Goal: Task Accomplishment & Management: Manage account settings

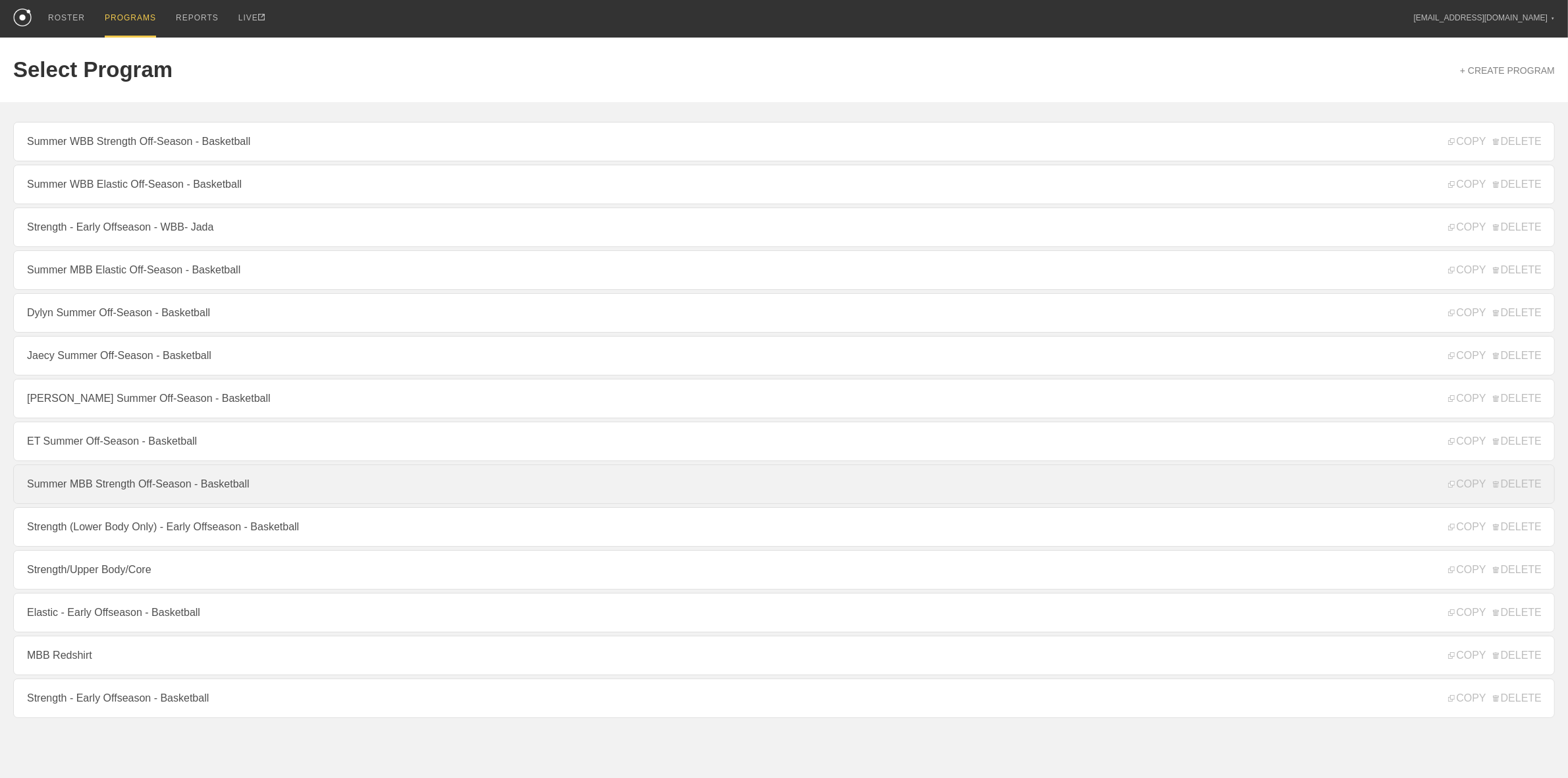
click at [149, 491] on link "Summer MBB Strength Off-Season - Basketball" at bounding box center [784, 483] width 1542 height 40
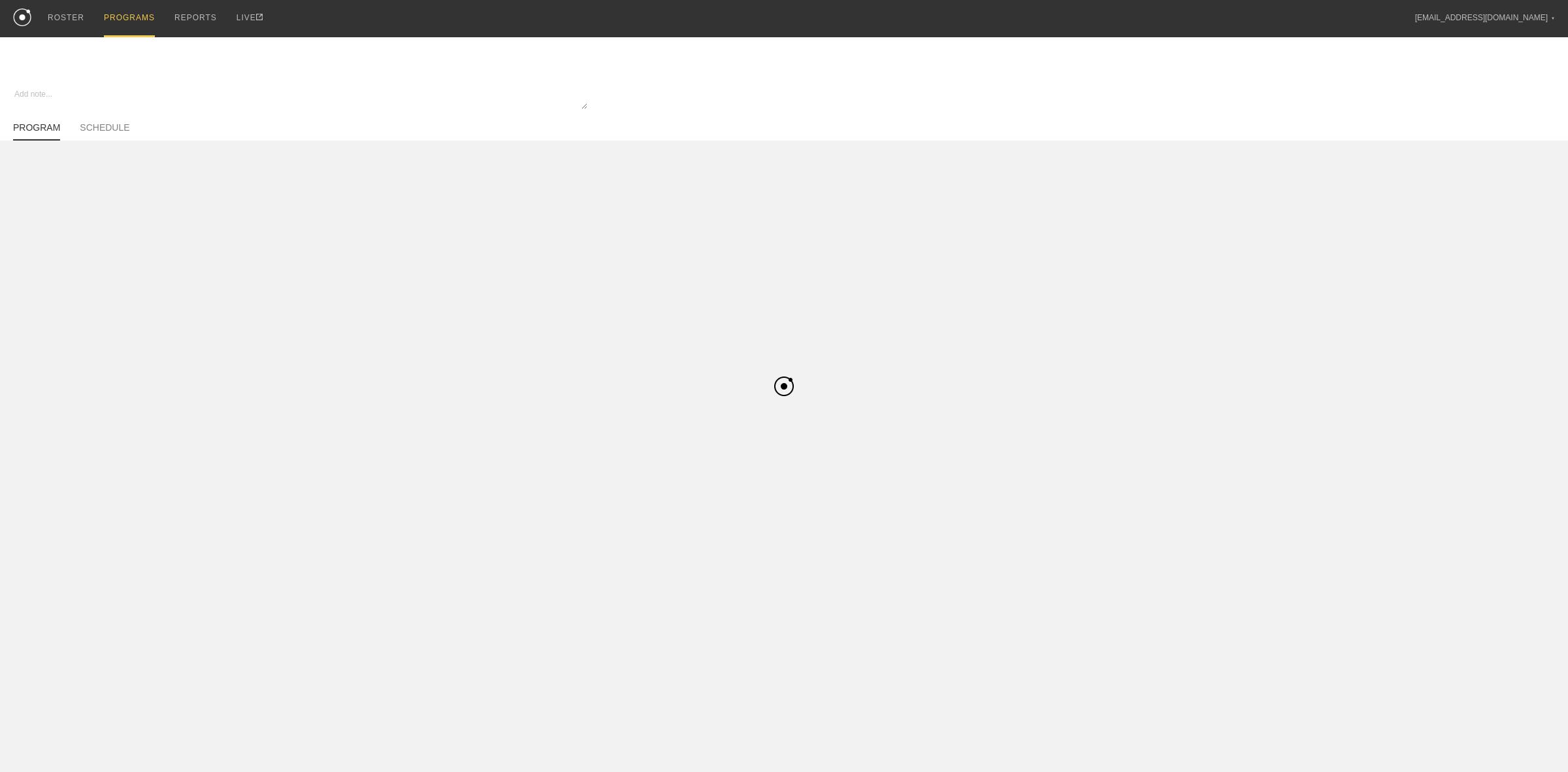
type textarea "x"
type input "Summer MBB Strength Off-Season - Basketball"
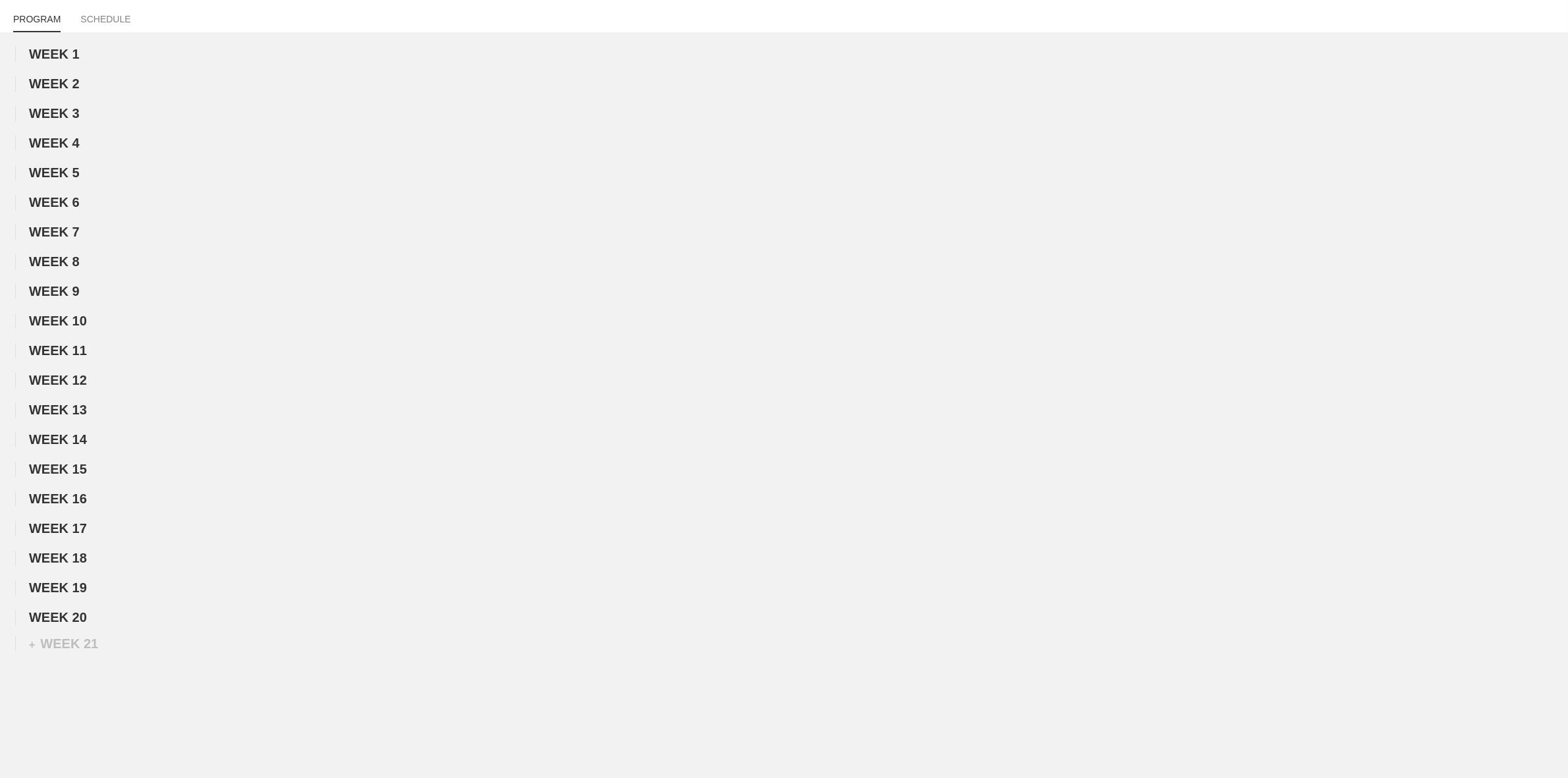
scroll to position [192, 0]
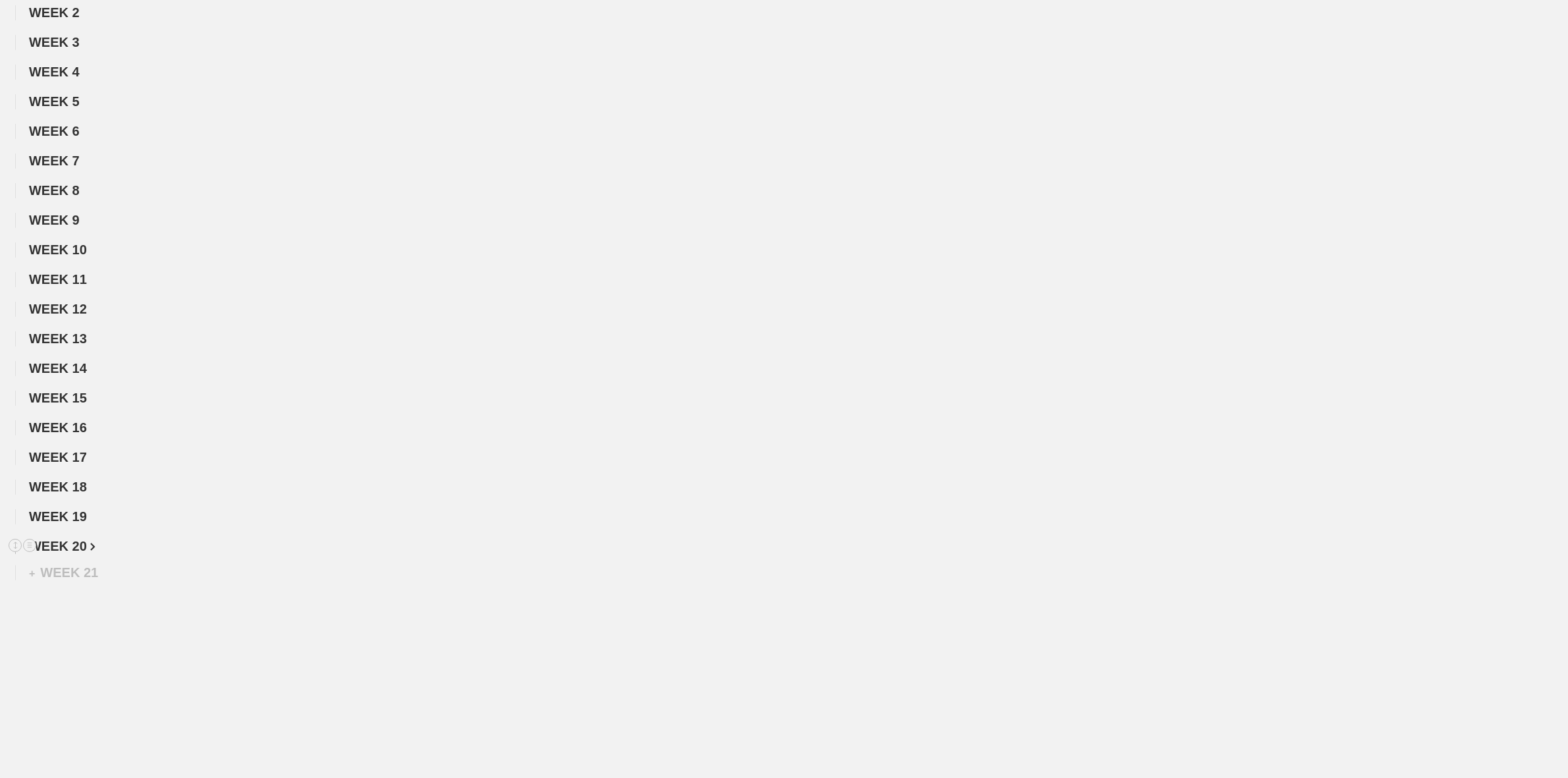
click at [79, 547] on span "WEEK 20" at bounding box center [62, 545] width 67 height 15
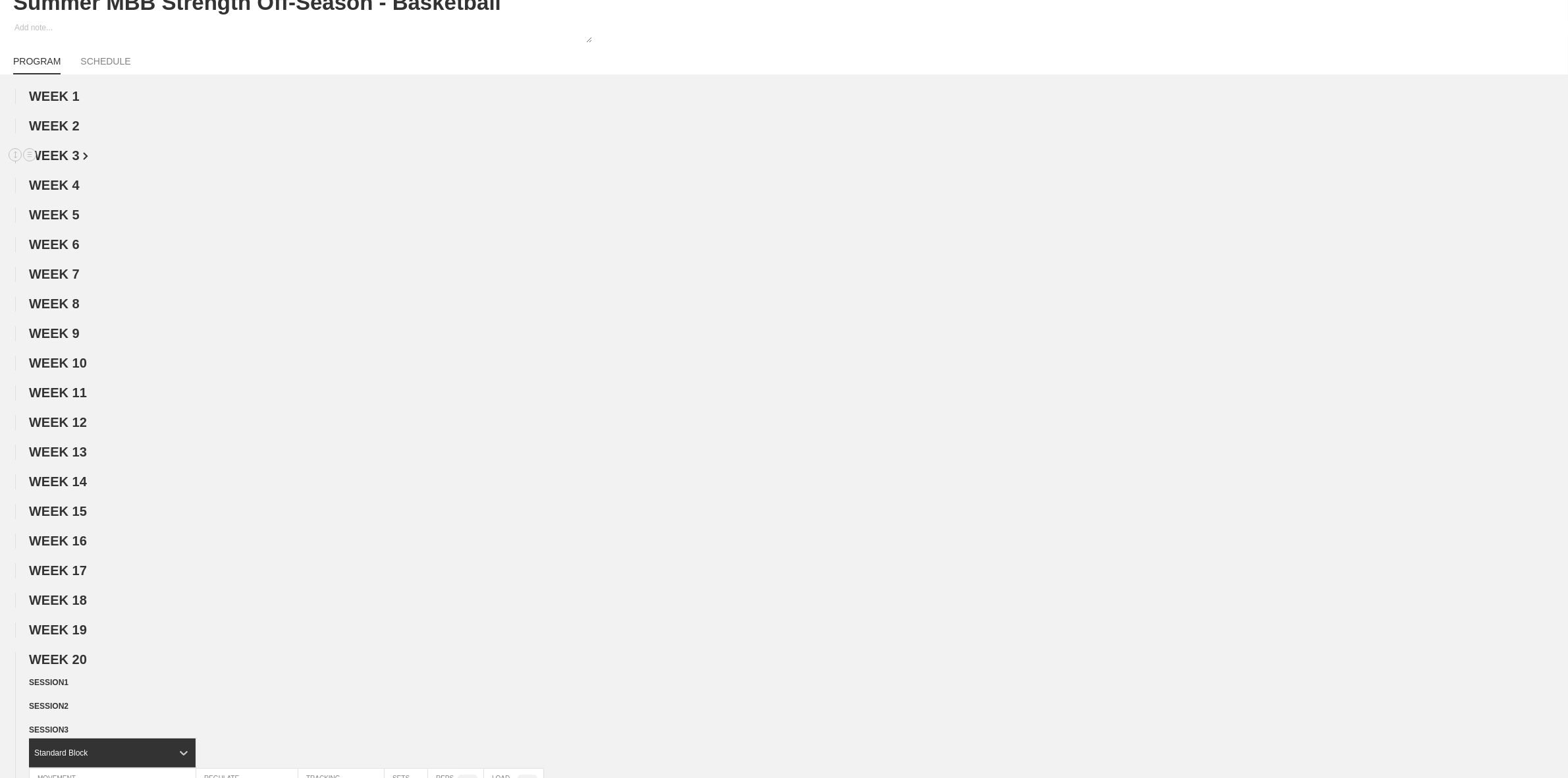
scroll to position [0, 0]
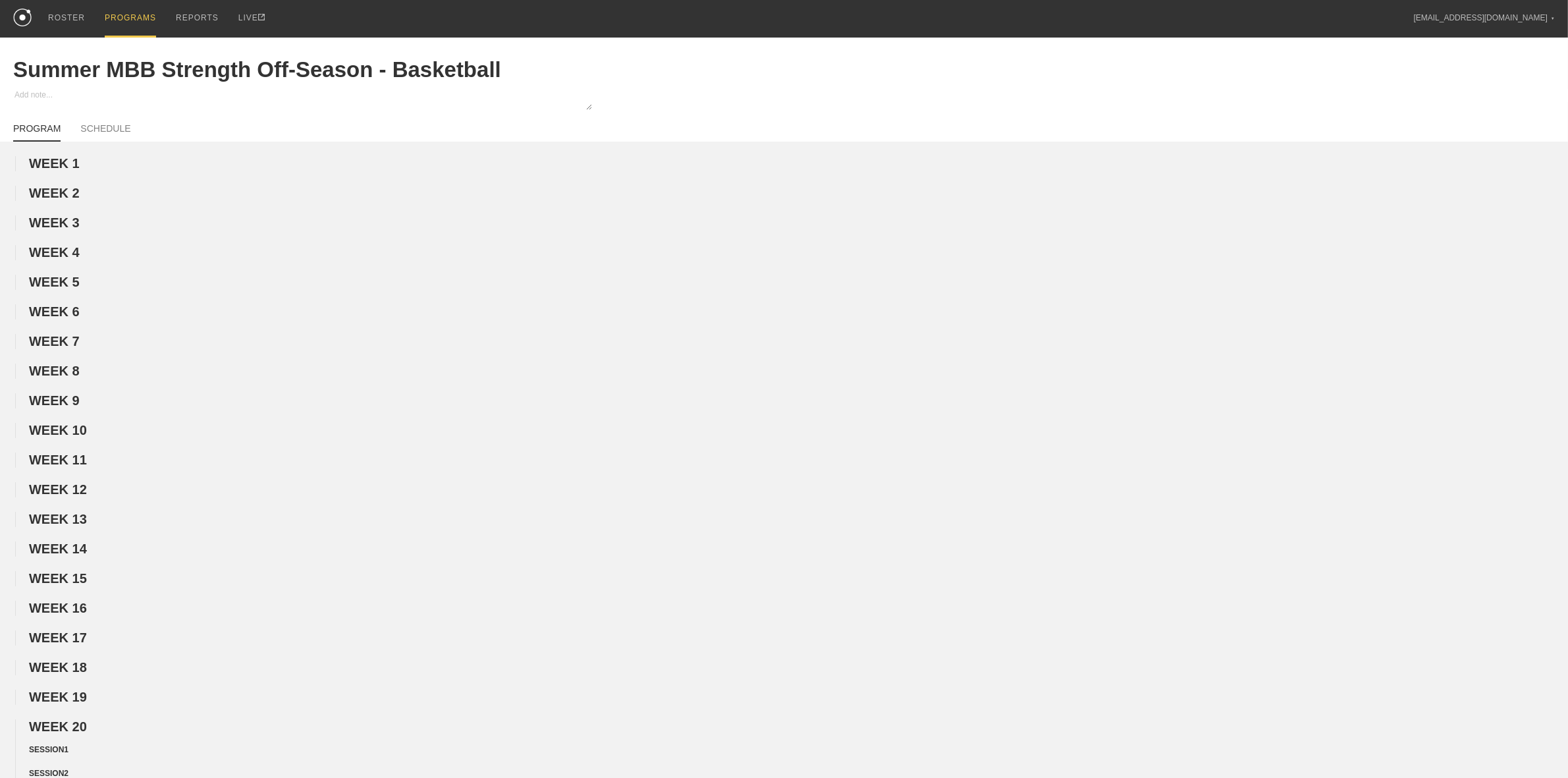
click at [116, 7] on div "PROGRAMS" at bounding box center [130, 18] width 51 height 38
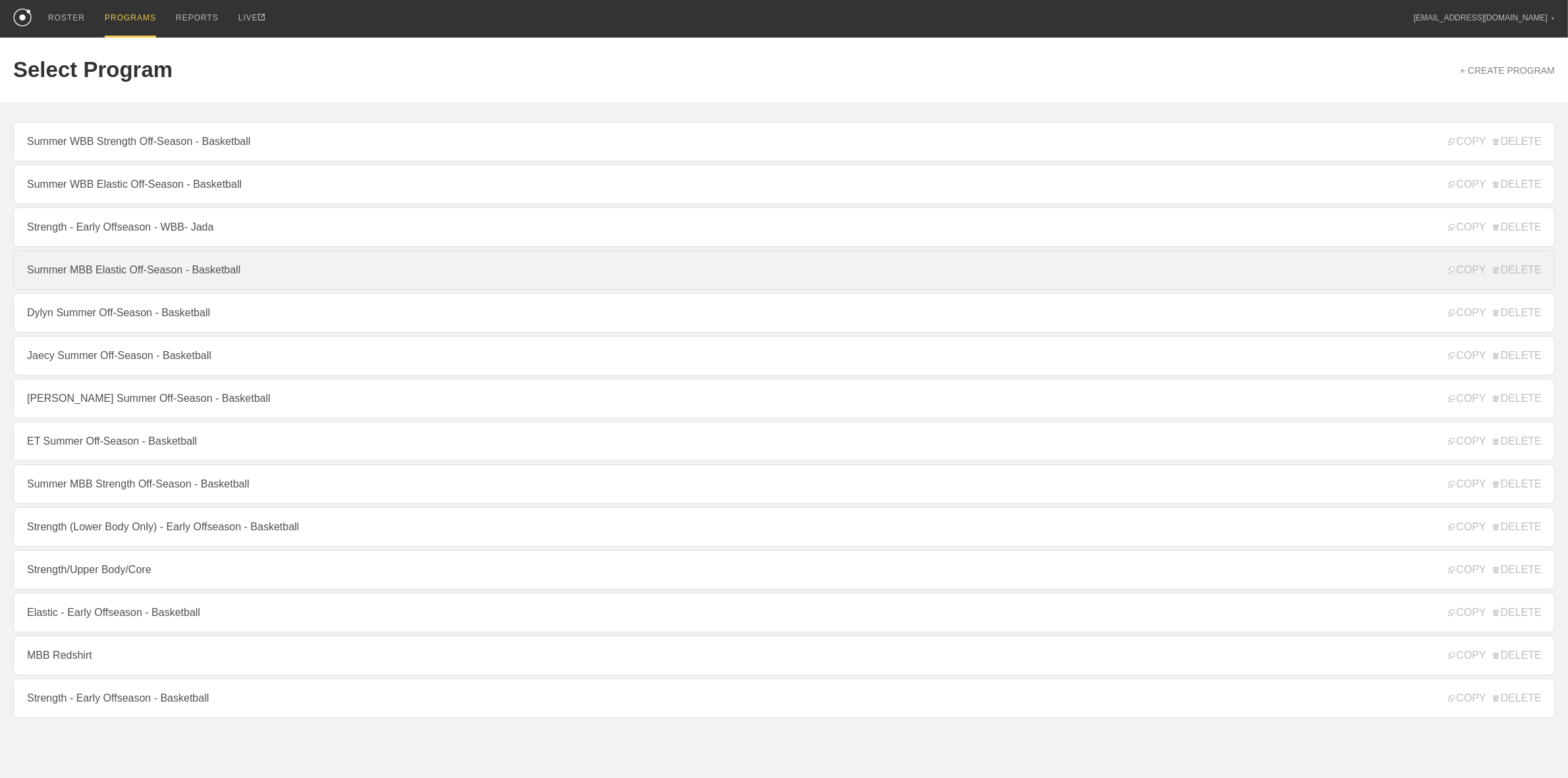
click at [149, 272] on link "Summer MBB Elastic Off-Season - Basketball" at bounding box center [784, 269] width 1542 height 40
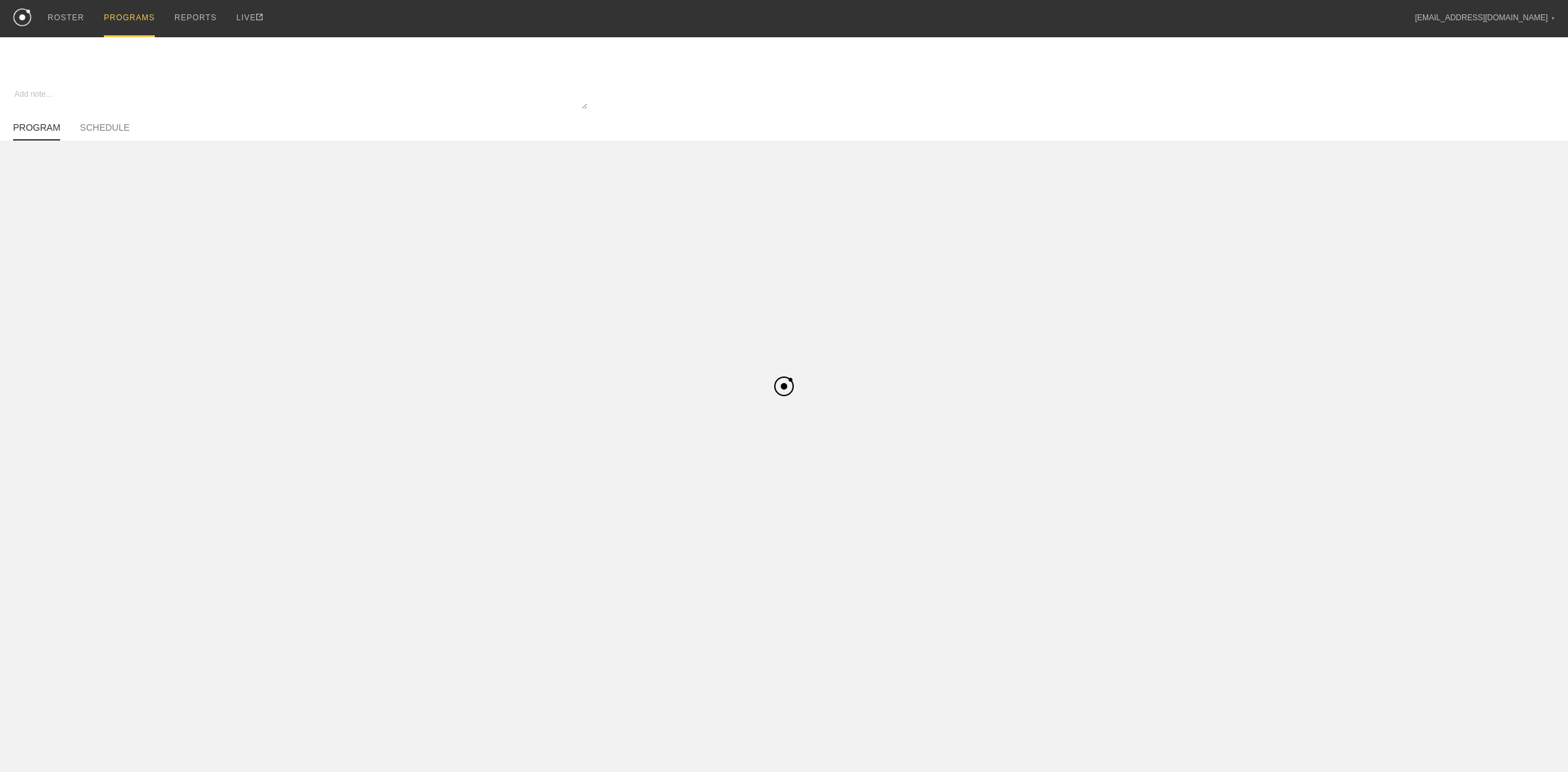
type textarea "x"
type input "Summer MBB Elastic Off-Season - Basketball"
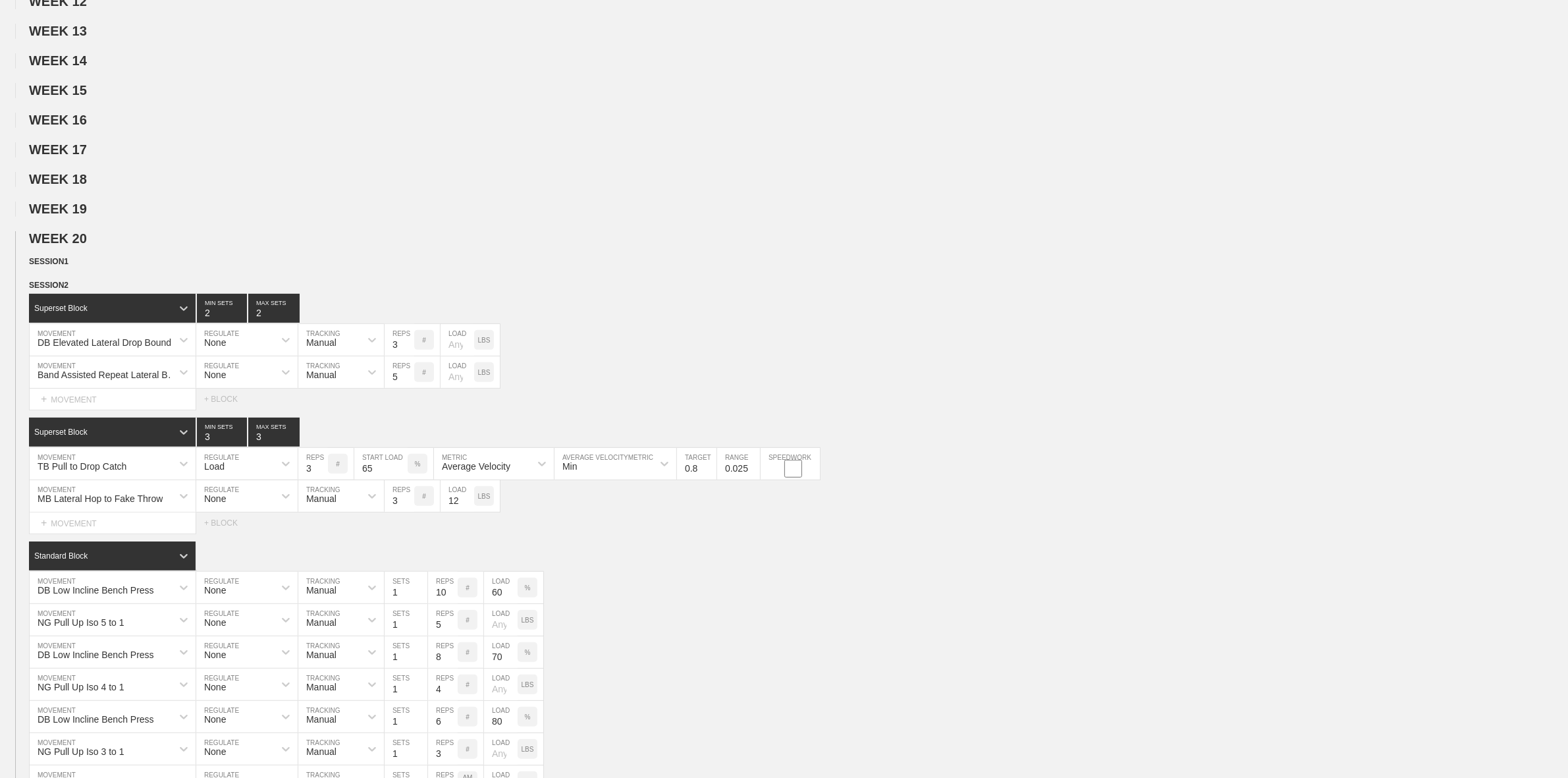
scroll to position [659, 0]
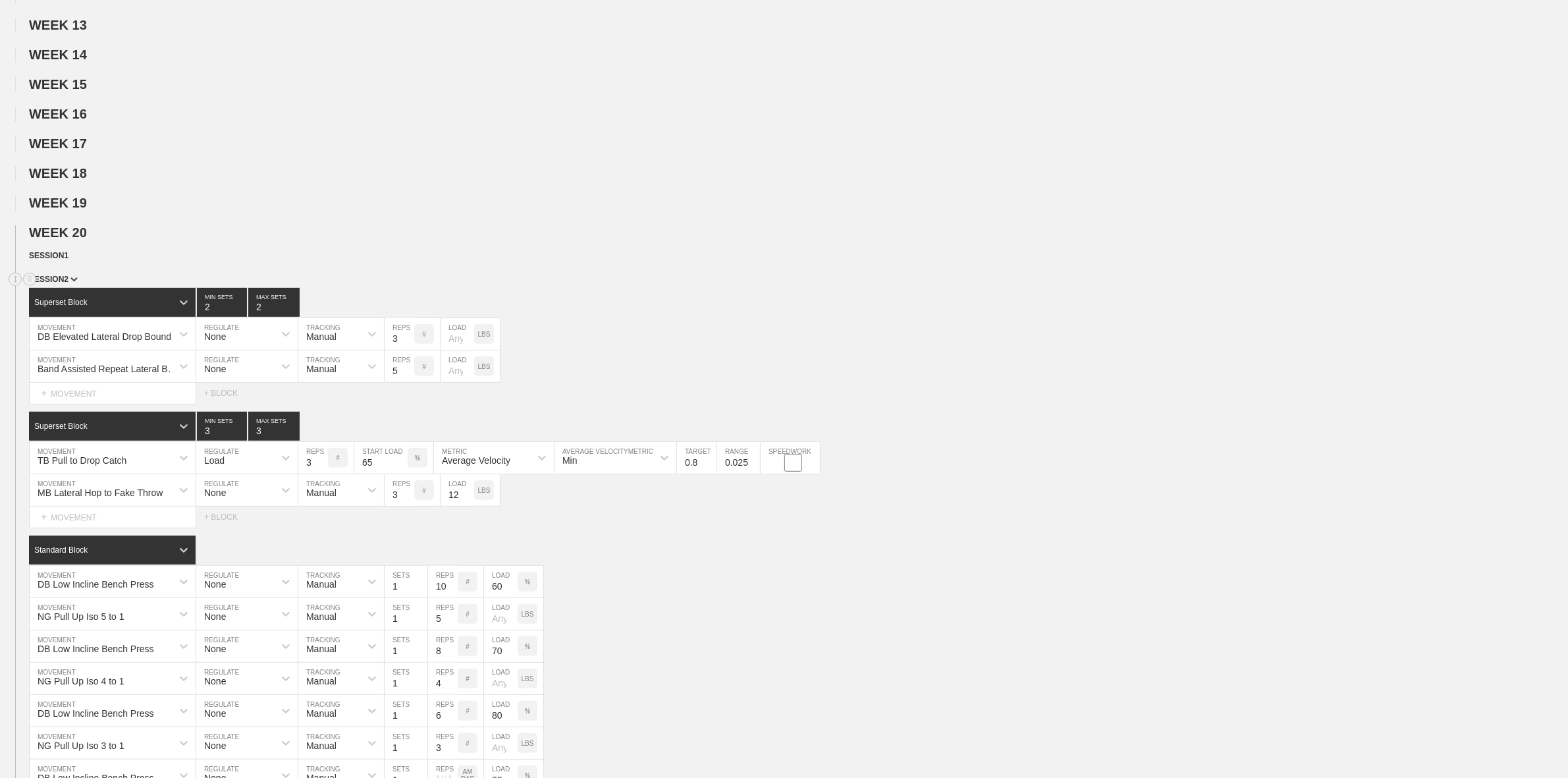
click at [63, 284] on span "SESSION 2" at bounding box center [53, 279] width 48 height 10
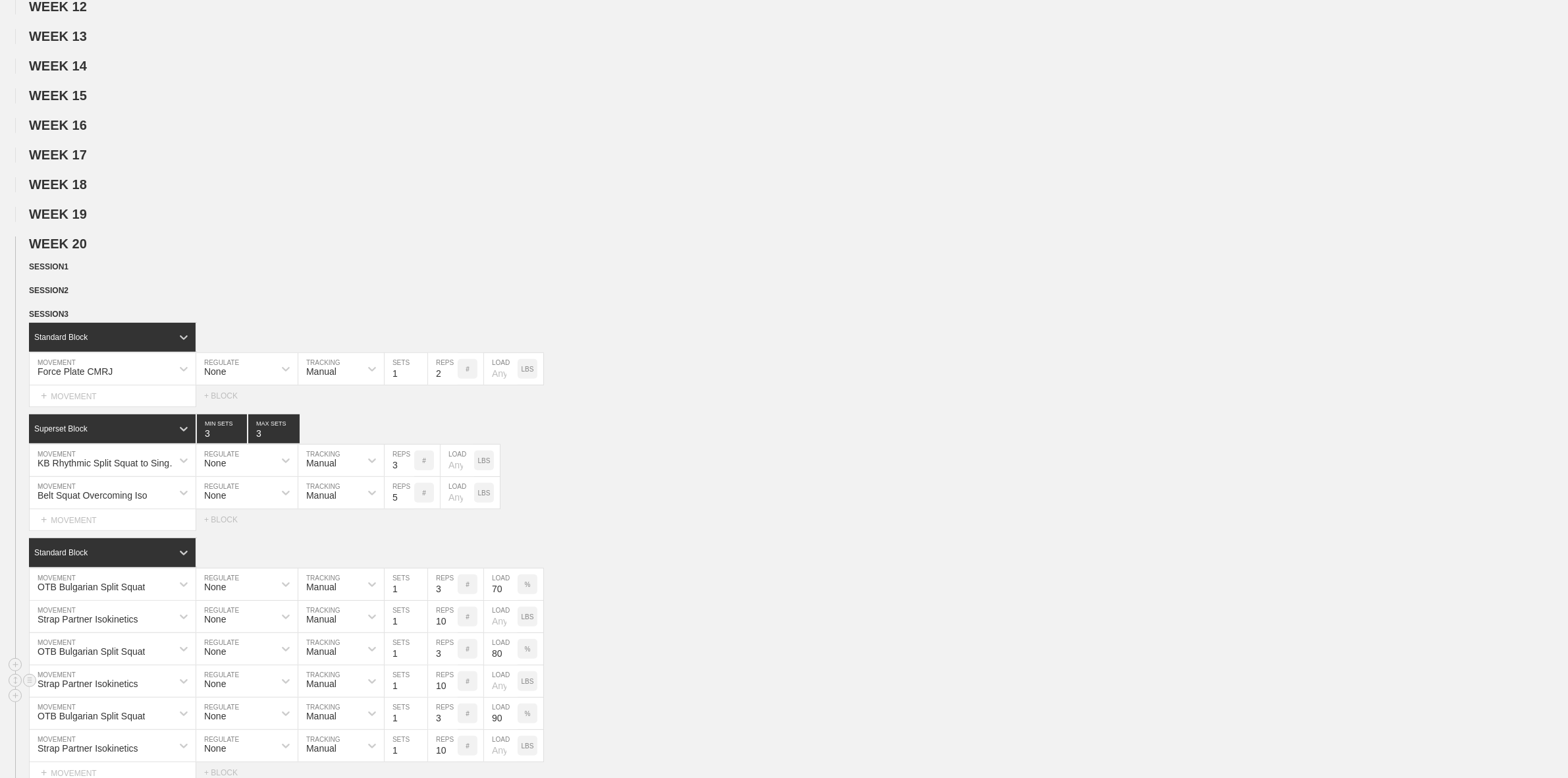
scroll to position [987, 0]
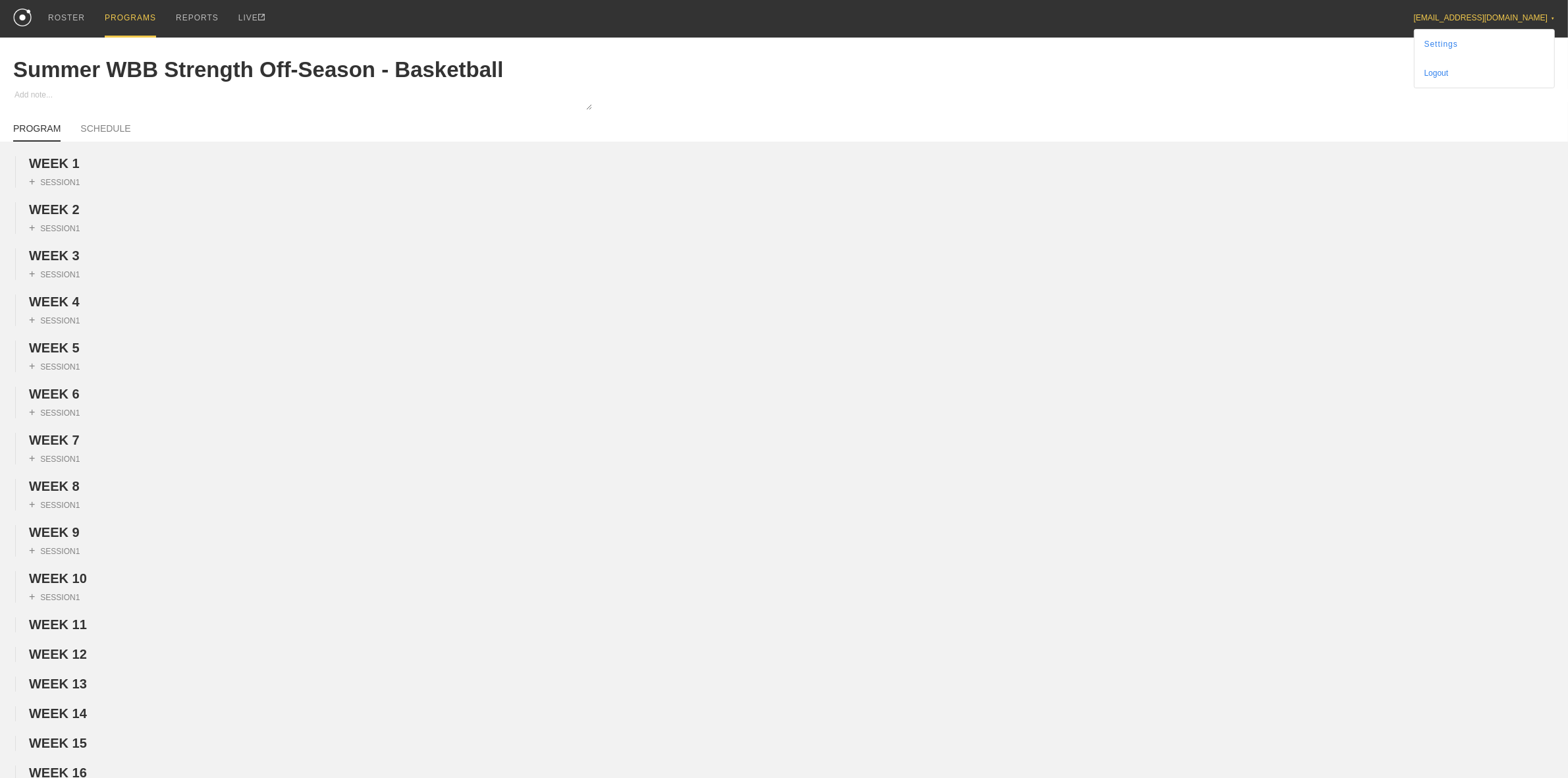
click at [1483, 8] on div "[EMAIL_ADDRESS][DOMAIN_NAME] ▼" at bounding box center [1484, 11] width 141 height 22
click at [1486, 43] on link "Settings" at bounding box center [1485, 45] width 140 height 29
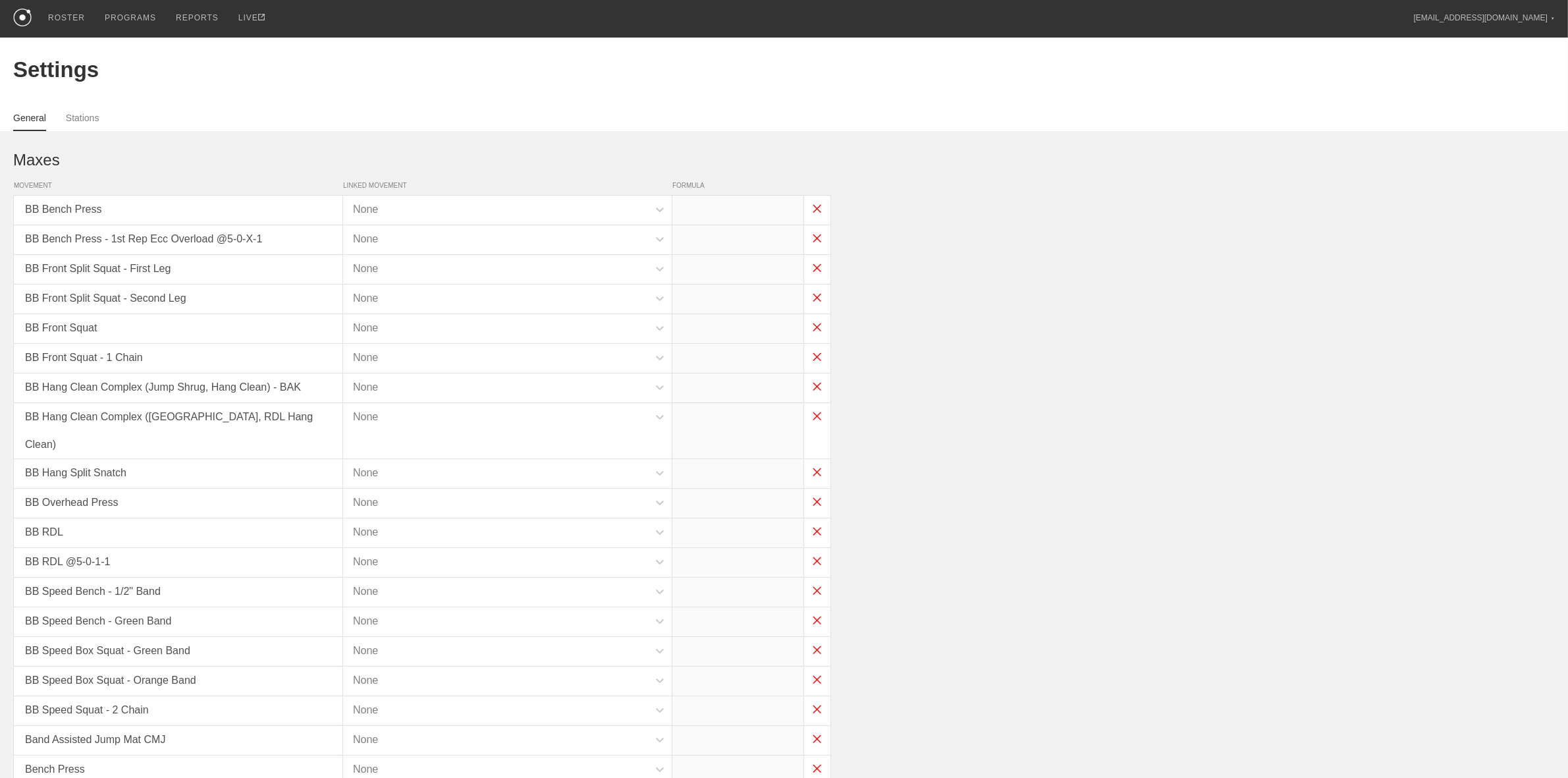
type input "x*1"
type input "x*0.65"
type input "x*.8"
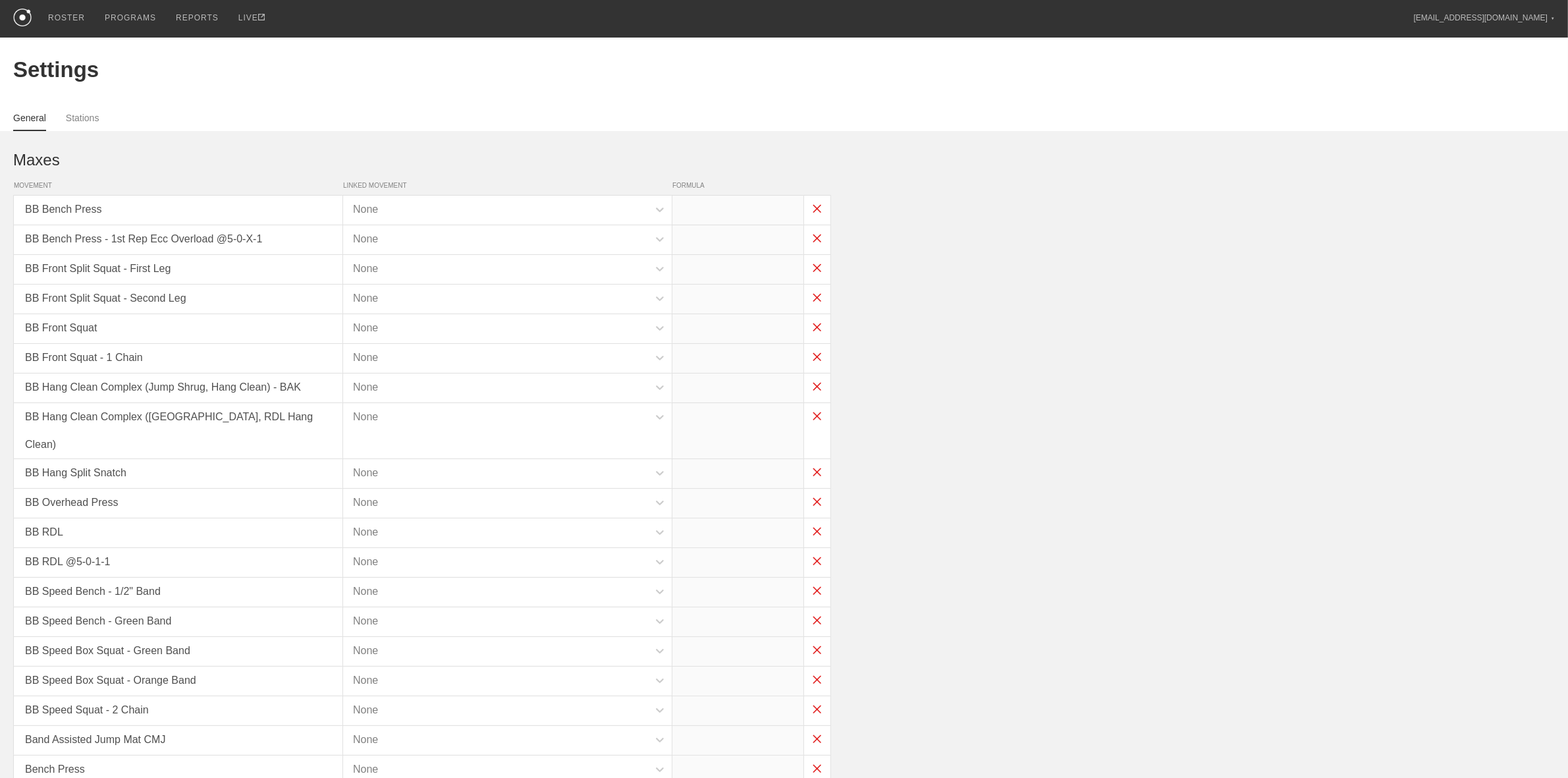
type input "(x*0.8)-30"
type input "x*1"
type input "x*0.8"
type input "x*0.6"
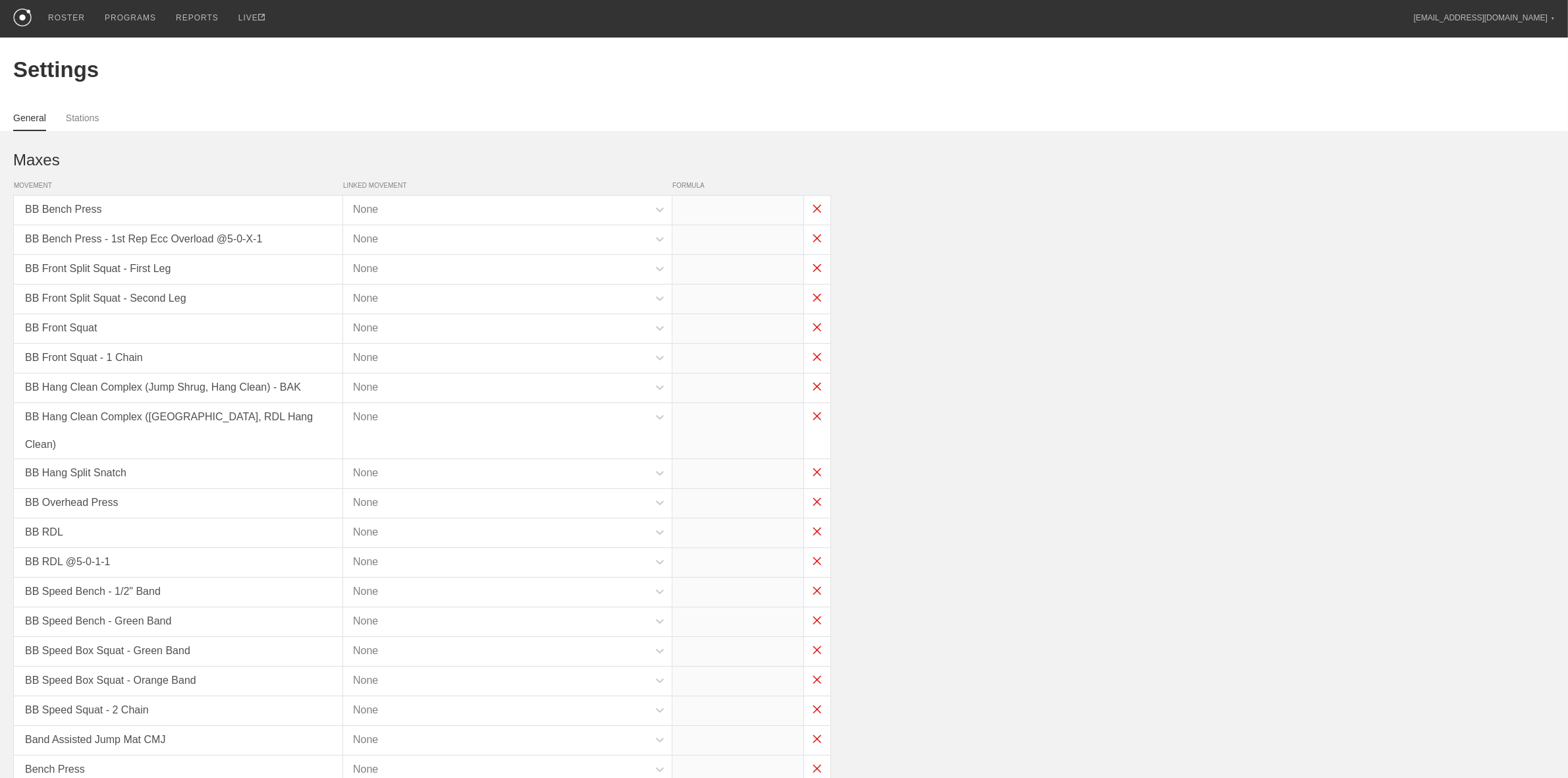
type input "x*0.8"
type input "x-30"
type input "x-35"
type input "x-55"
type input "x-75"
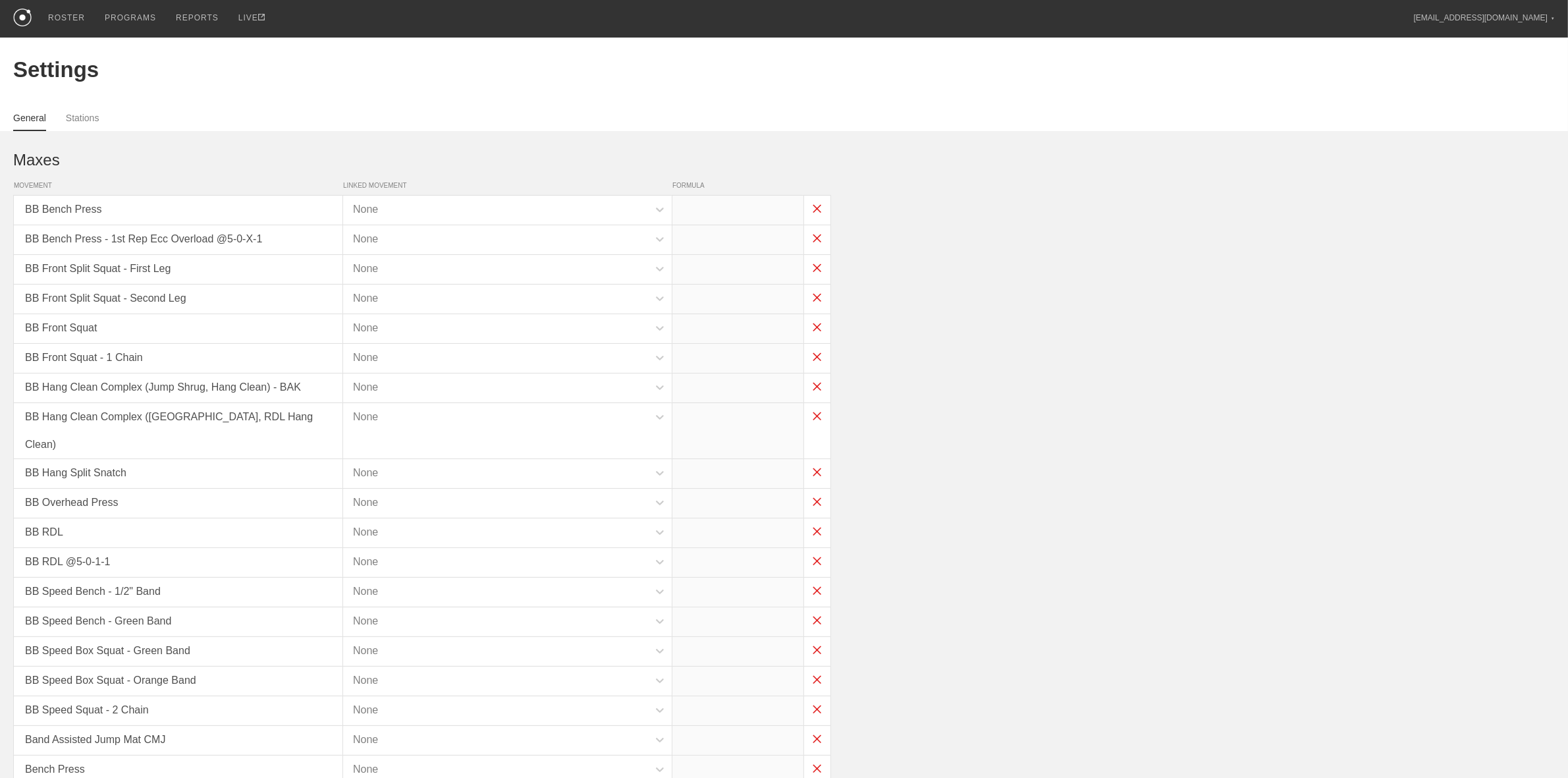
type input "x-60"
type input "x*1"
type input "x*0.45"
type input "x*0.4"
type input "x*0.45"
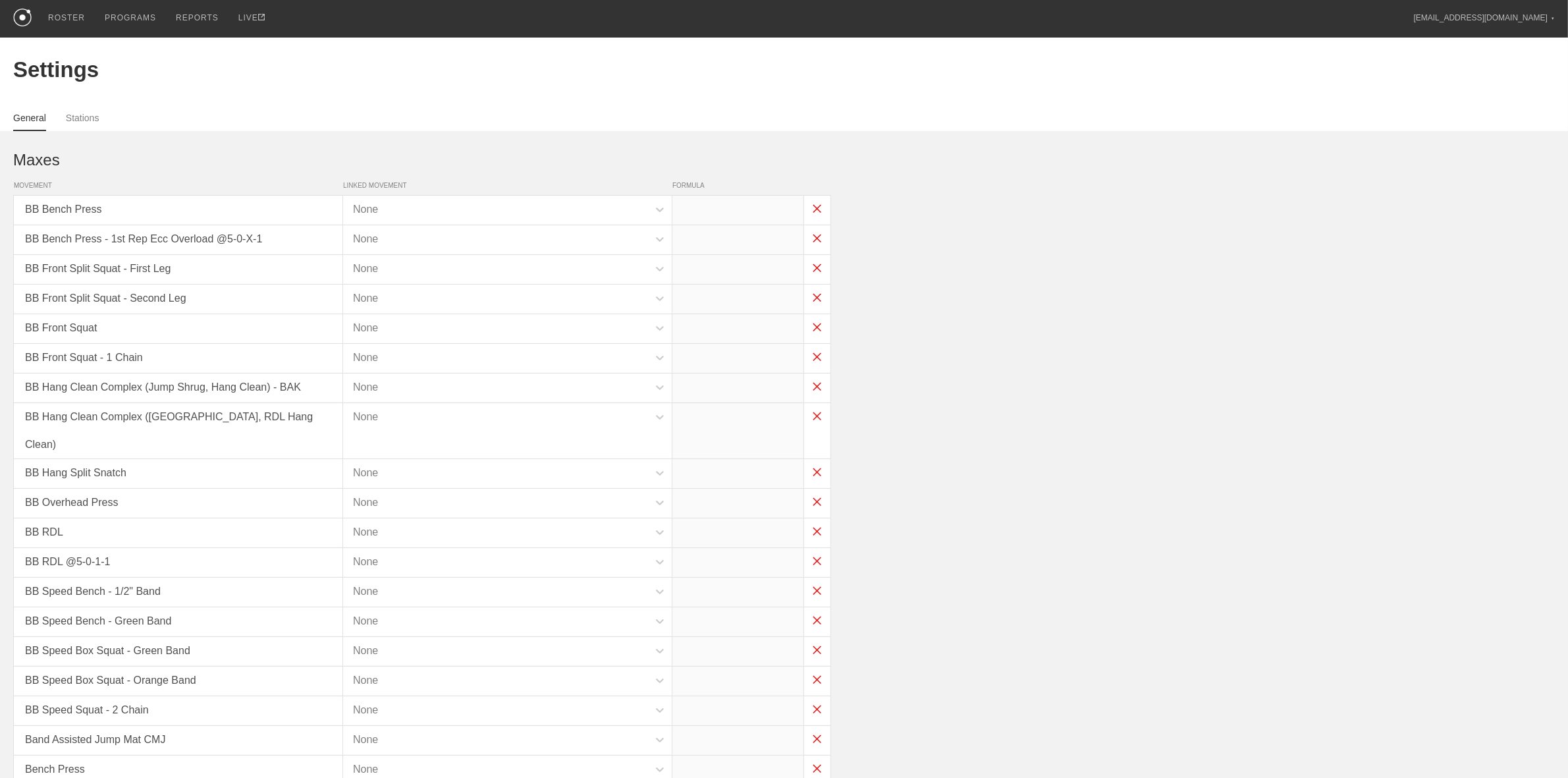
type input "x*0.45"
type input "x*0.05"
type input "x*0.35"
type input "x*0.3"
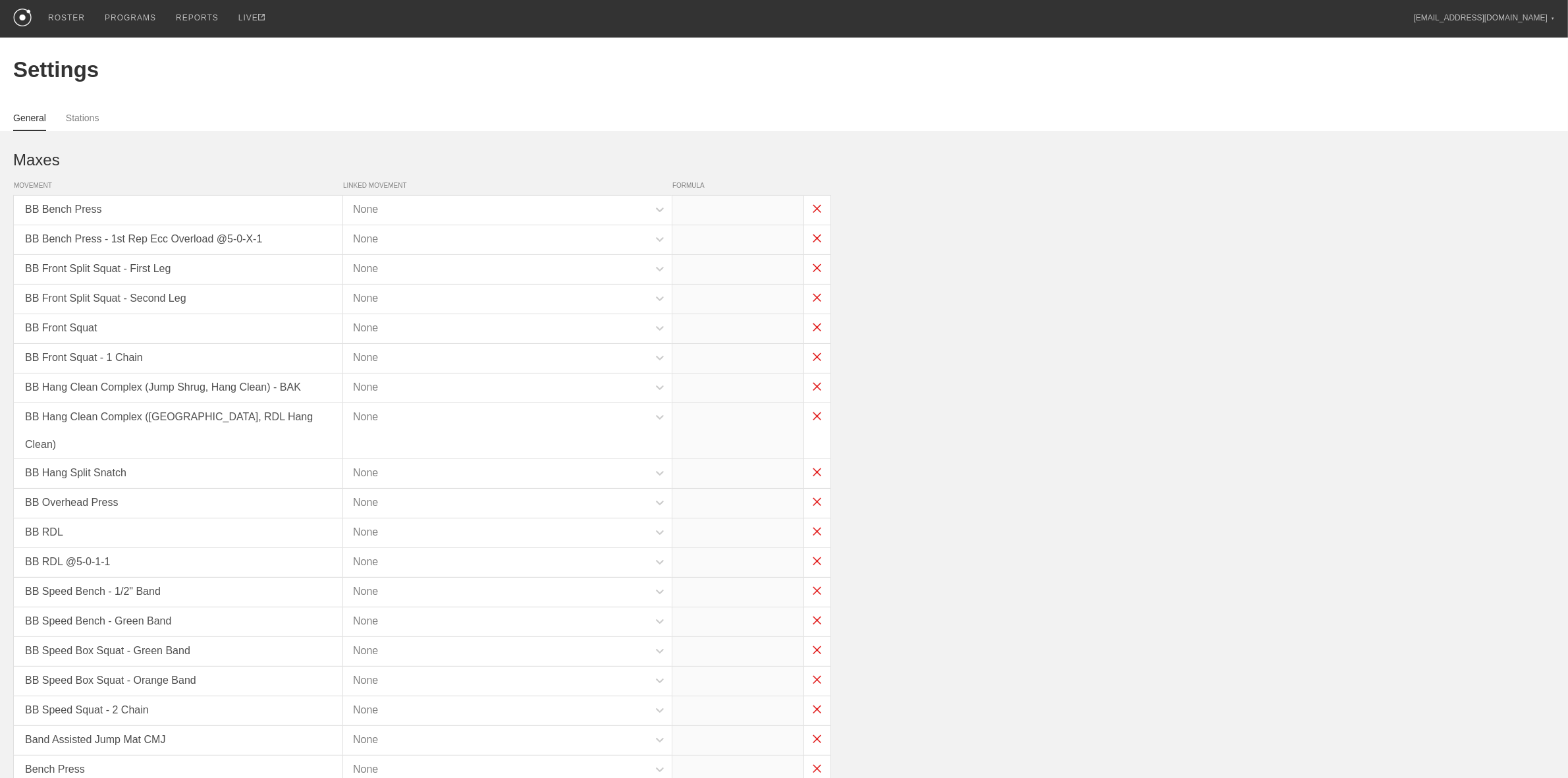
type input "x*0.3"
type input "x*0.35"
type input "x*0.45"
type input "x*0.3"
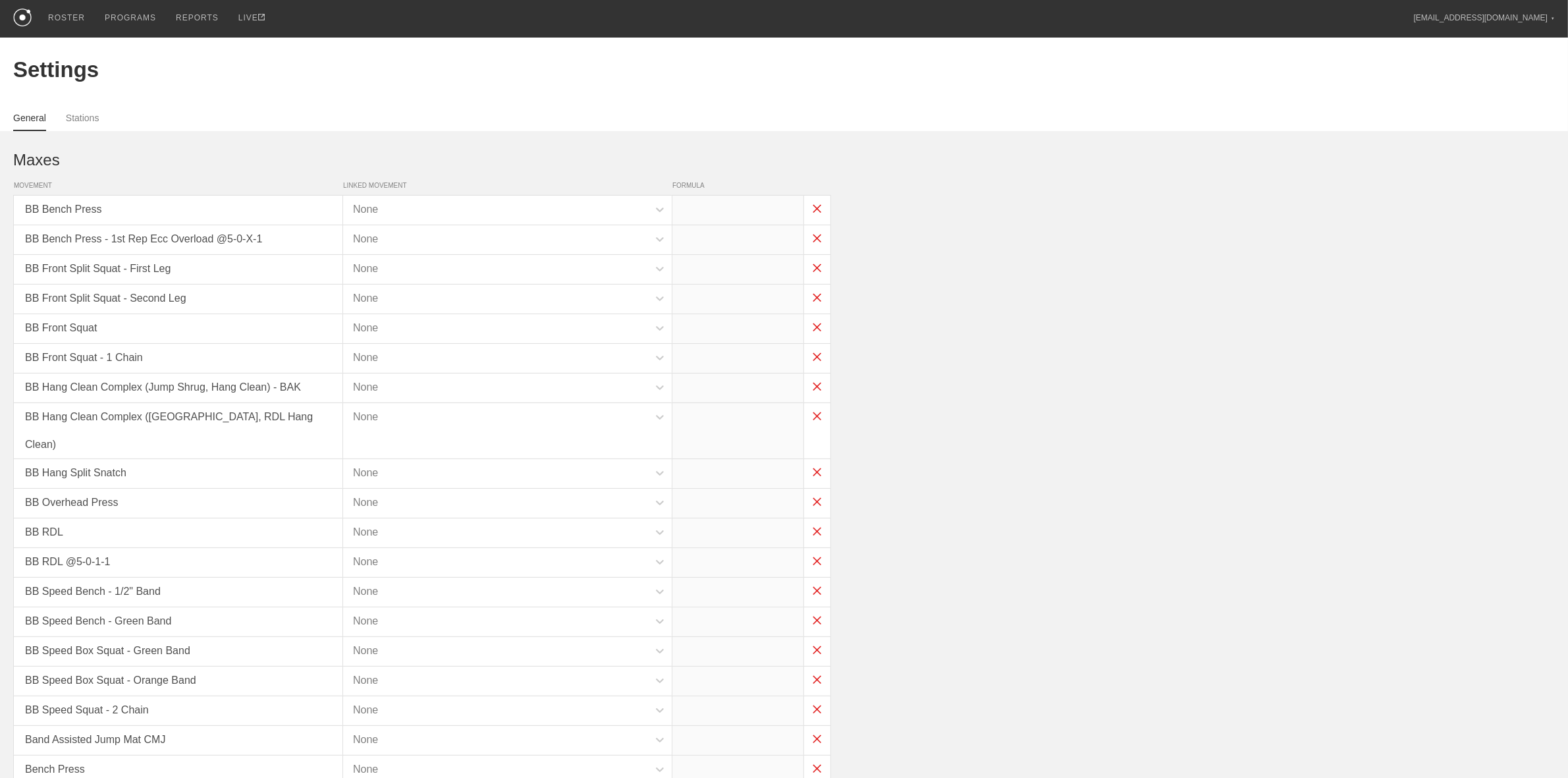
type input "x*0.3"
type input "x*0.35"
type input "(x/2)-5"
type input "x*0.4"
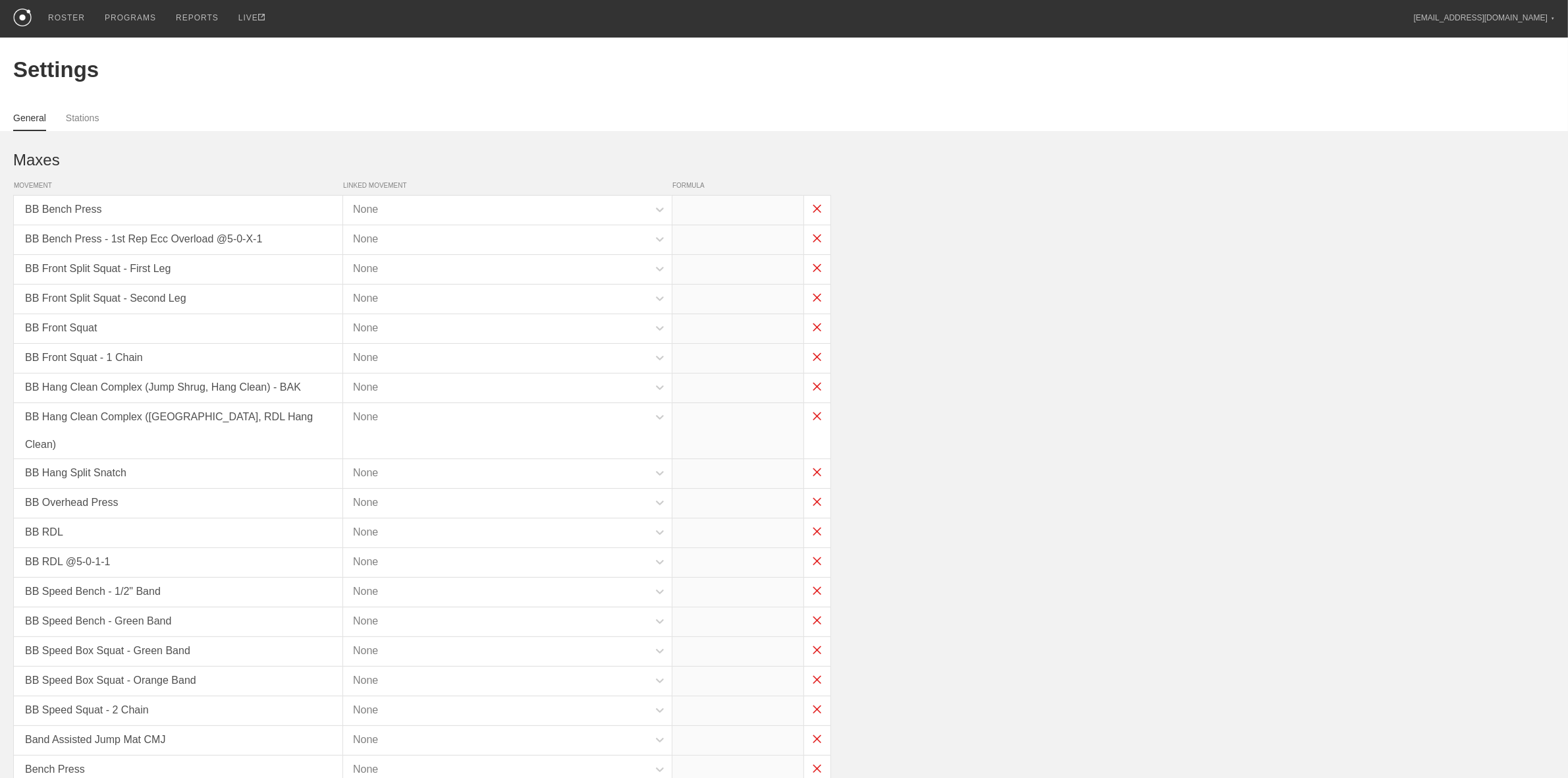
type input "x*0.1"
type input "x*0.35"
type input "x*0.15"
type input "x*0.3"
type input "x*0.35"
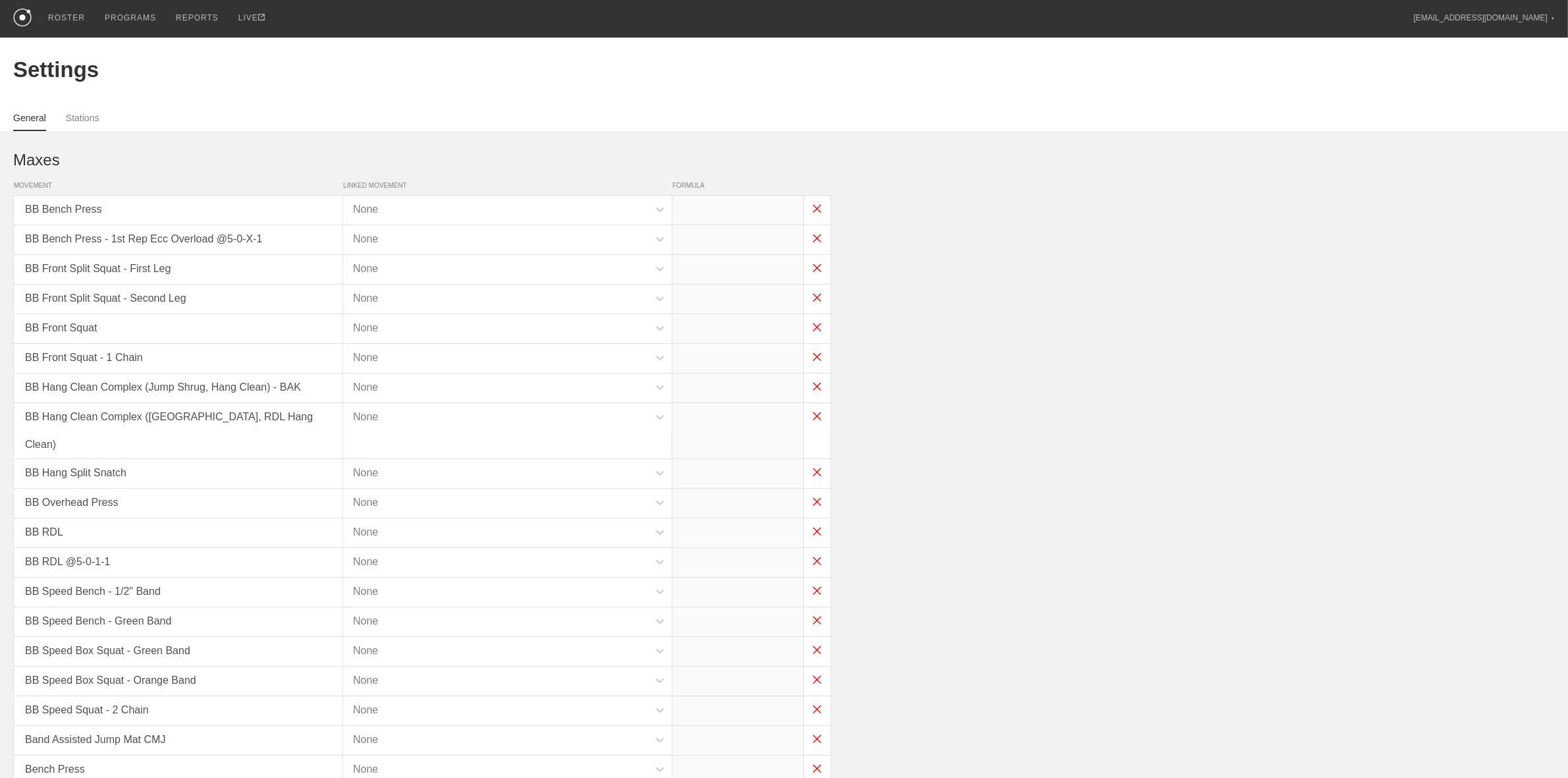
type input "x*0.35"
type input "x*0.45"
type input "x*0.3"
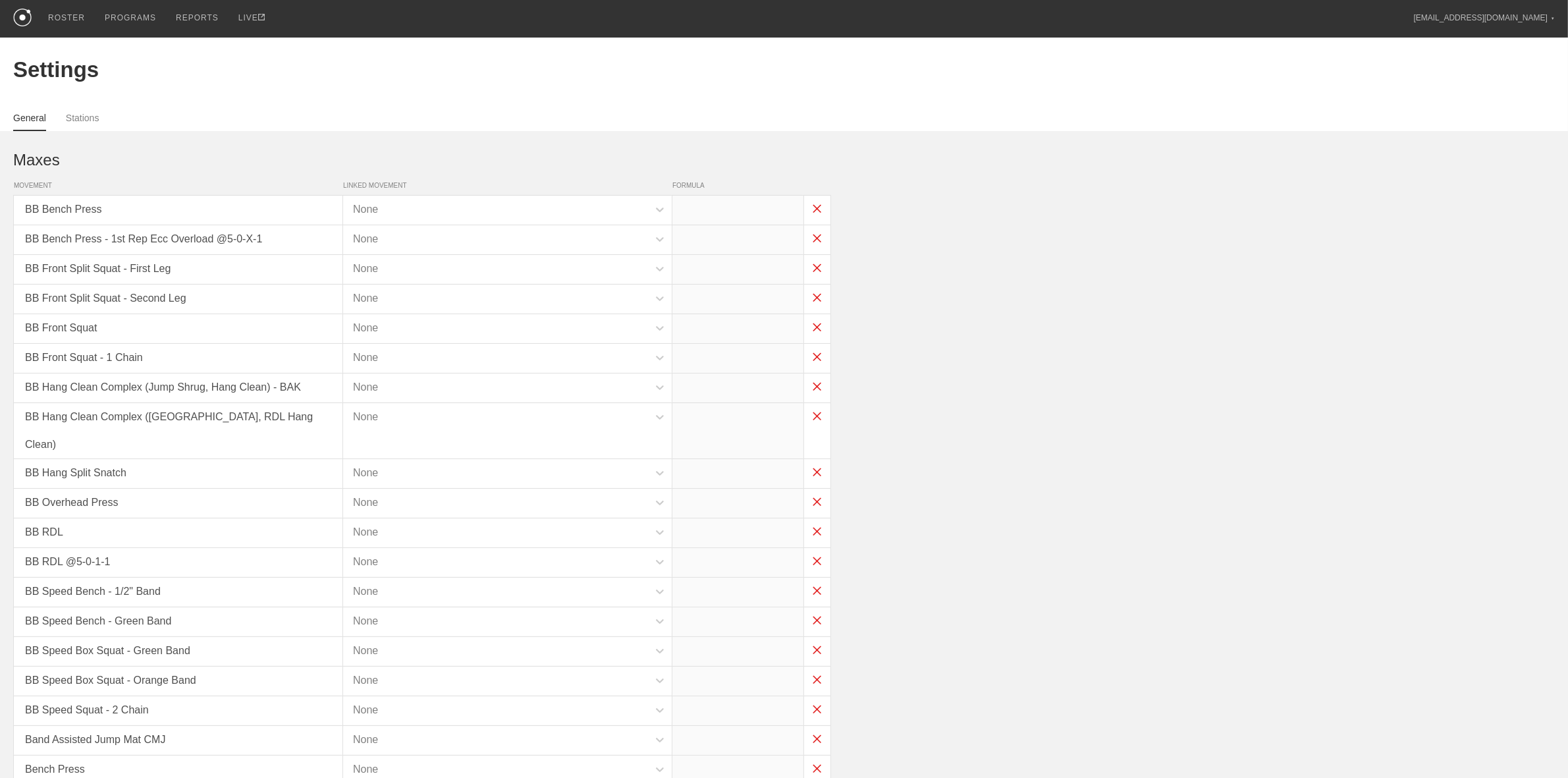
type input "x*0.3"
type input "x*0.75"
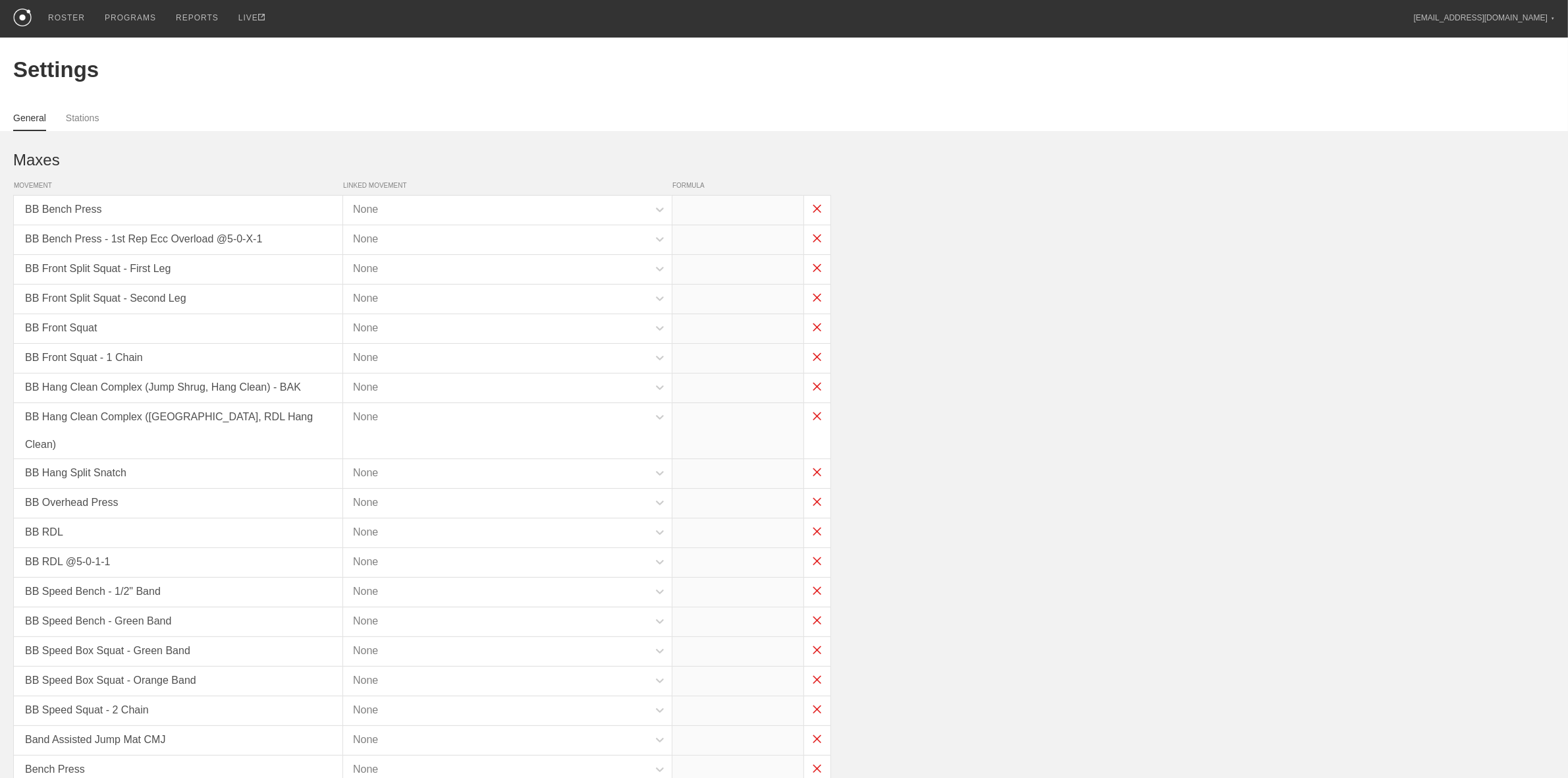
type input "x*0.5"
type input "x*0.3"
type input "x*0.5"
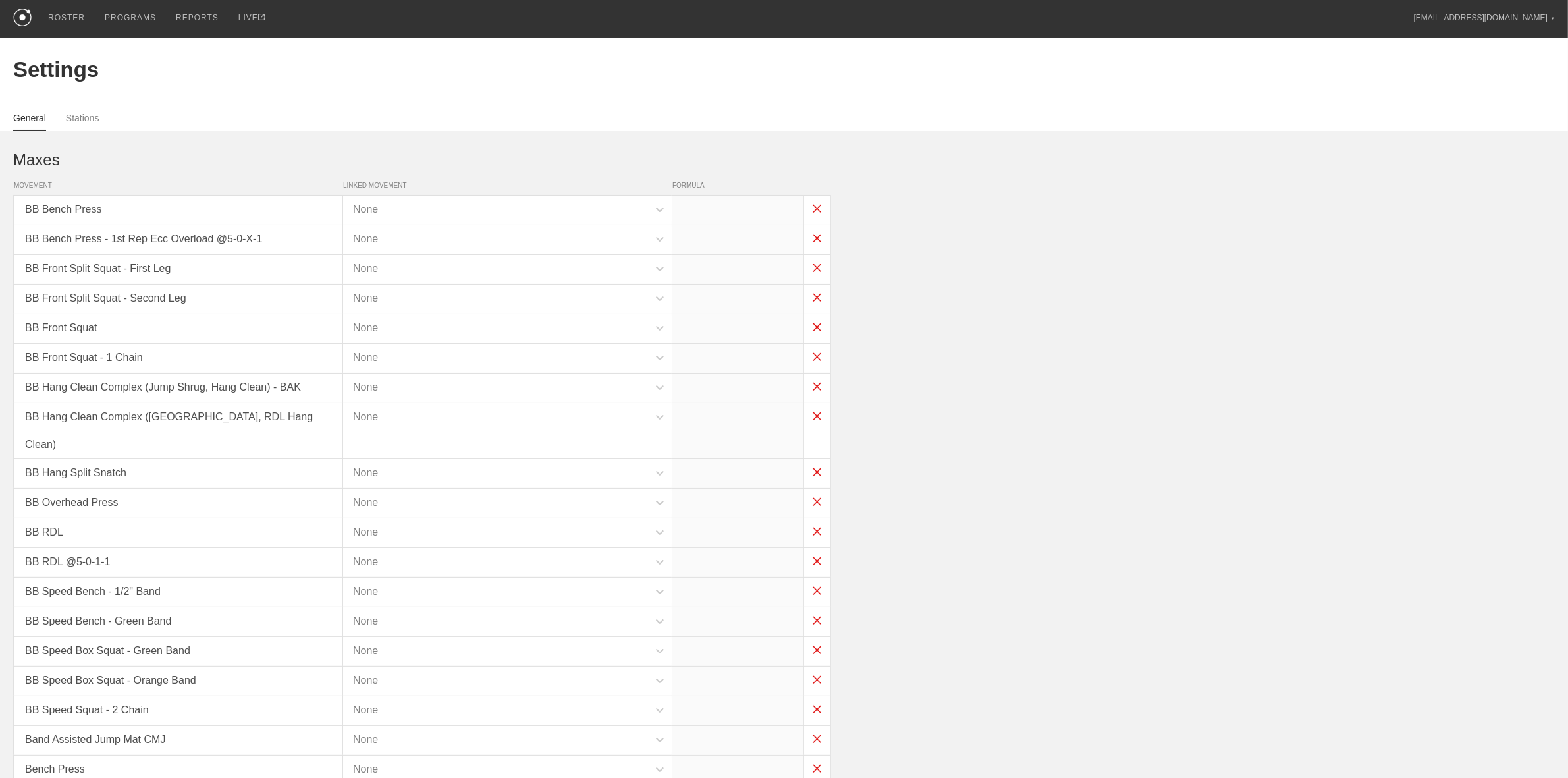
type input "x*0.5"
type input "x*0.3"
type input "(x*0.35)-25"
type input "x*0.35"
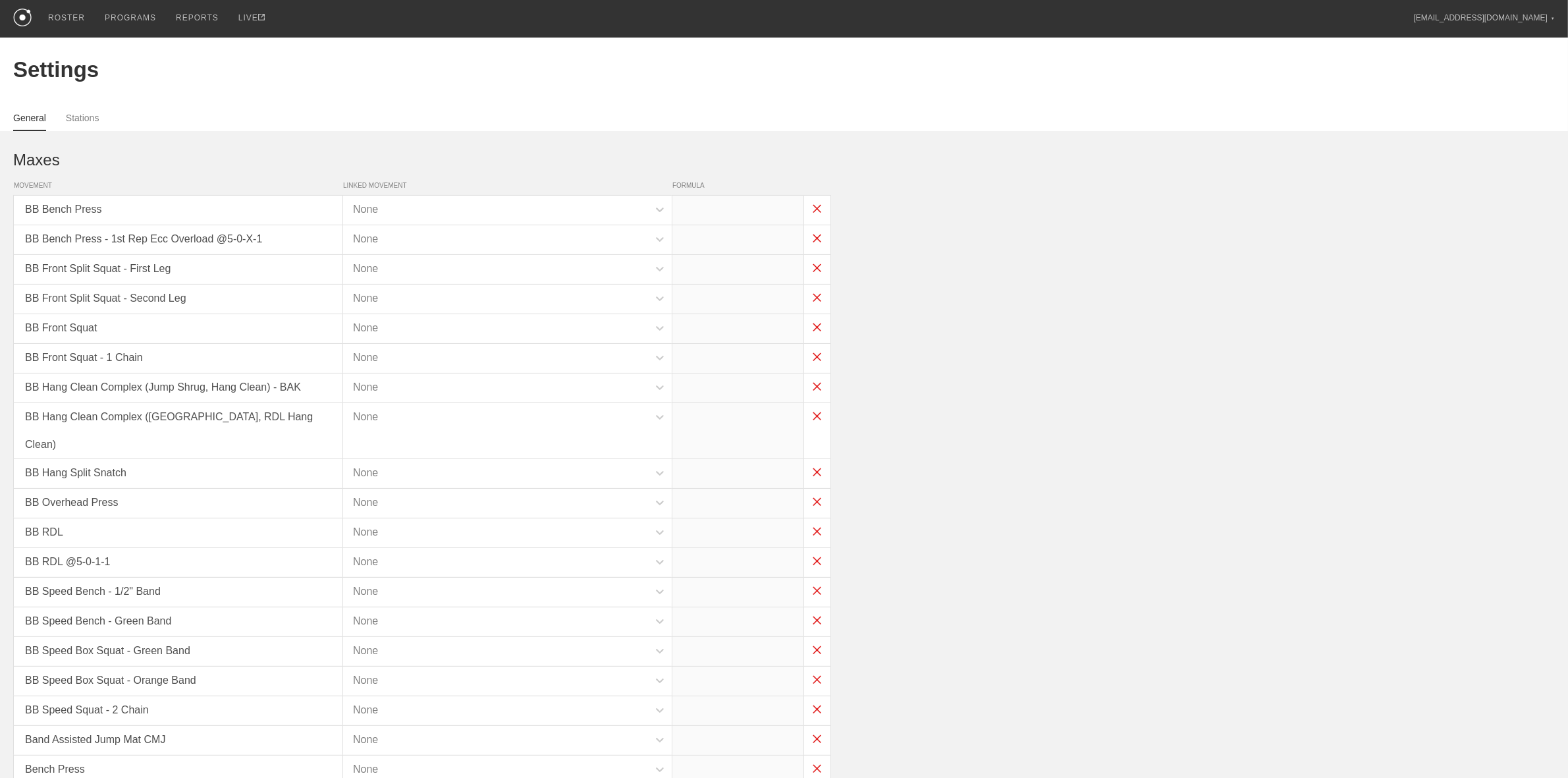
type input "(x*0.3)-25"
type input "(x*0.35)-25"
type input "x*0.85"
type input "x*0.825"
type input "x*0.75"
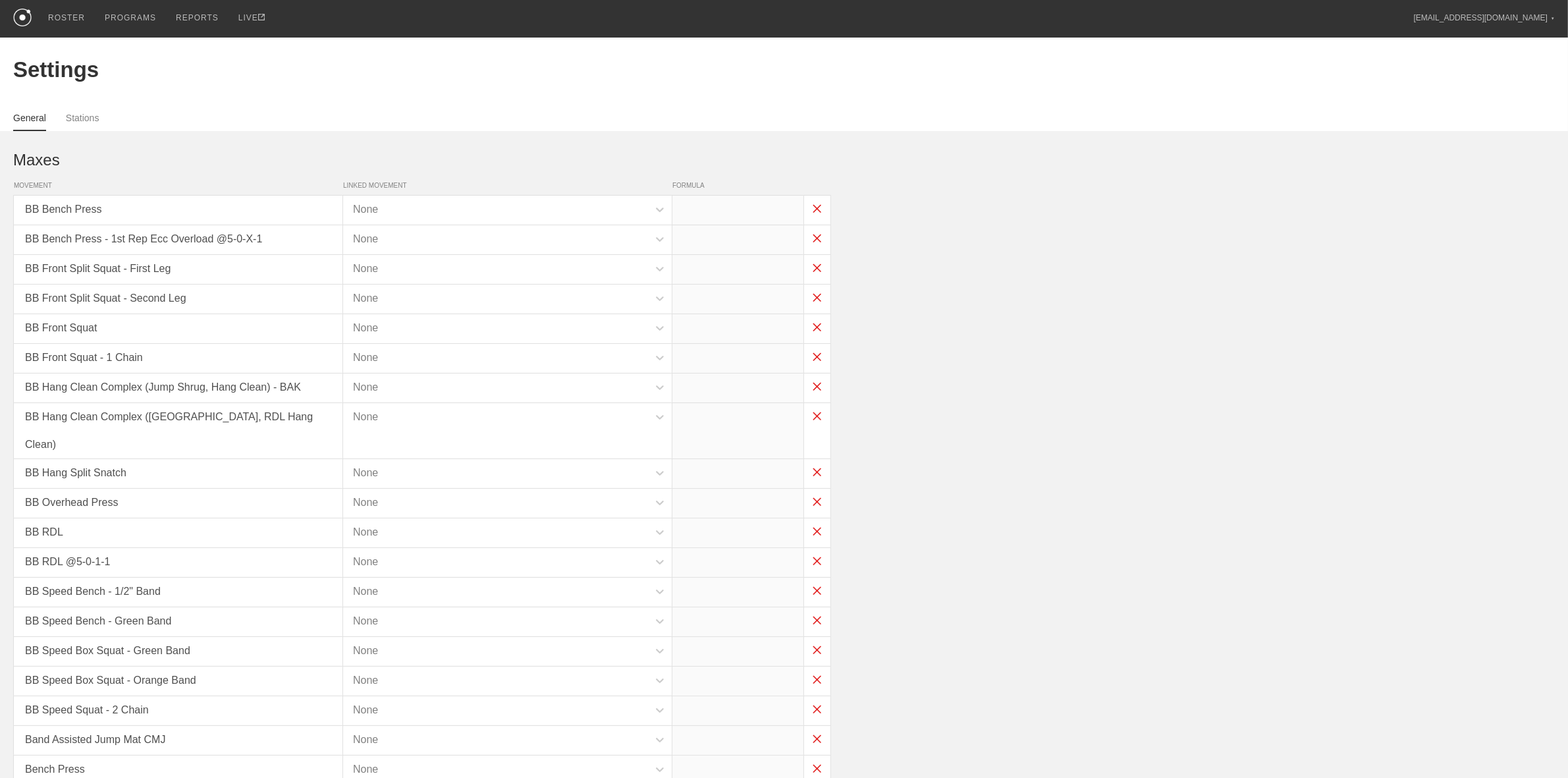
type input "x*0.75"
type input "x*0.7"
type input "x*0.9"
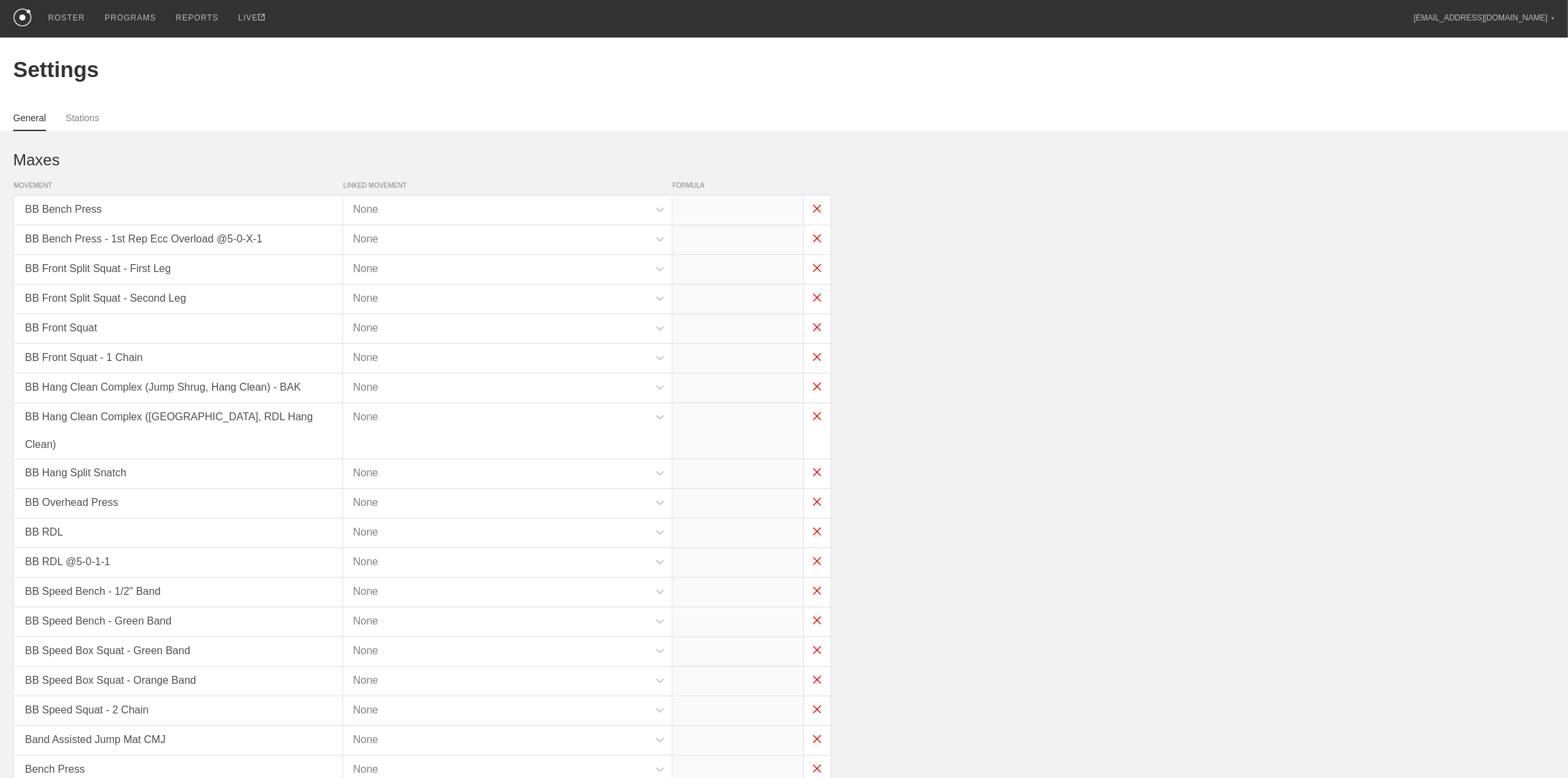
type input "x*0.9"
type input "x*0.5"
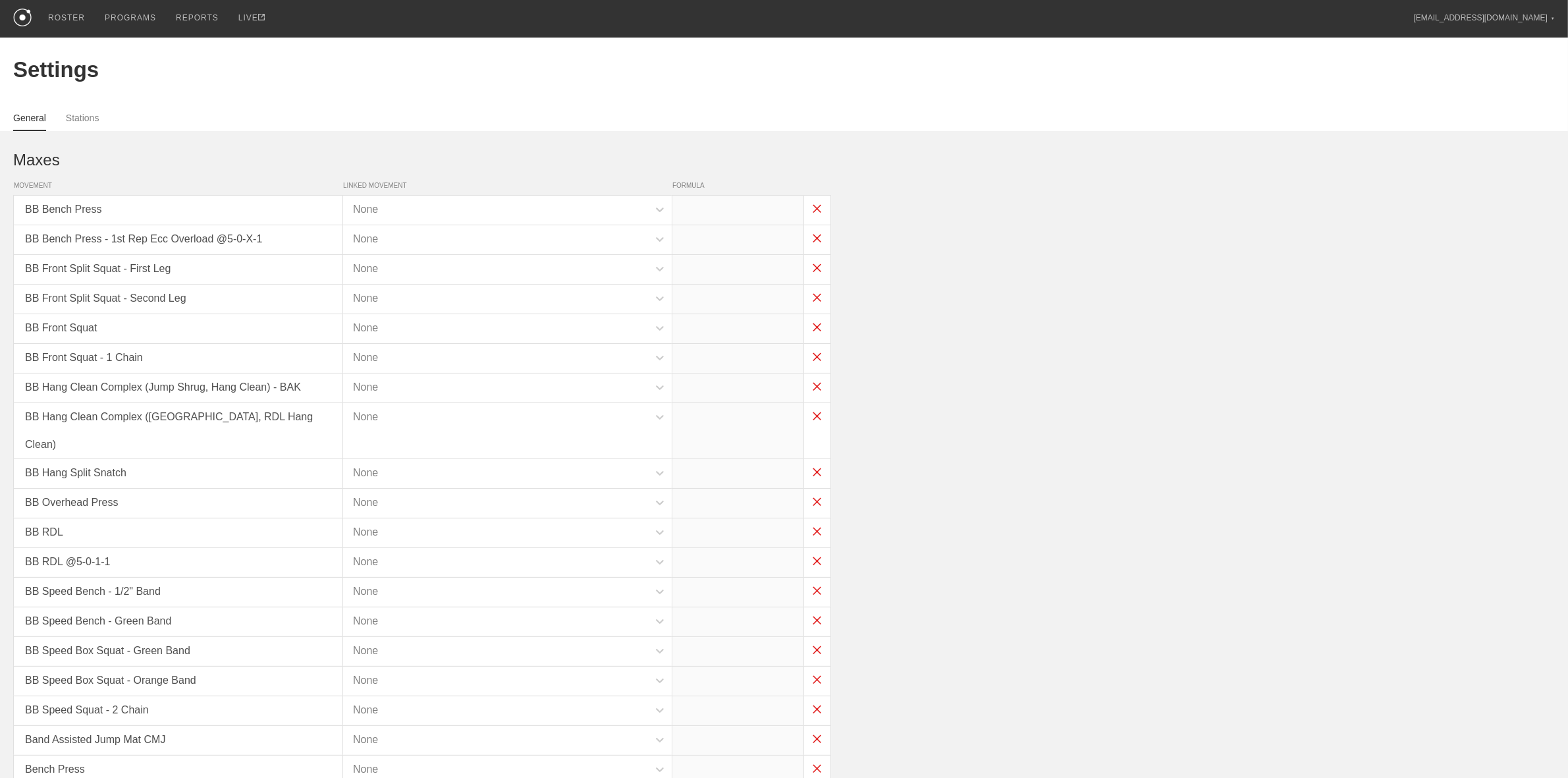
type input "x*0.5"
type input "x*0.35"
type input "x*0.75"
type input "x*0.7"
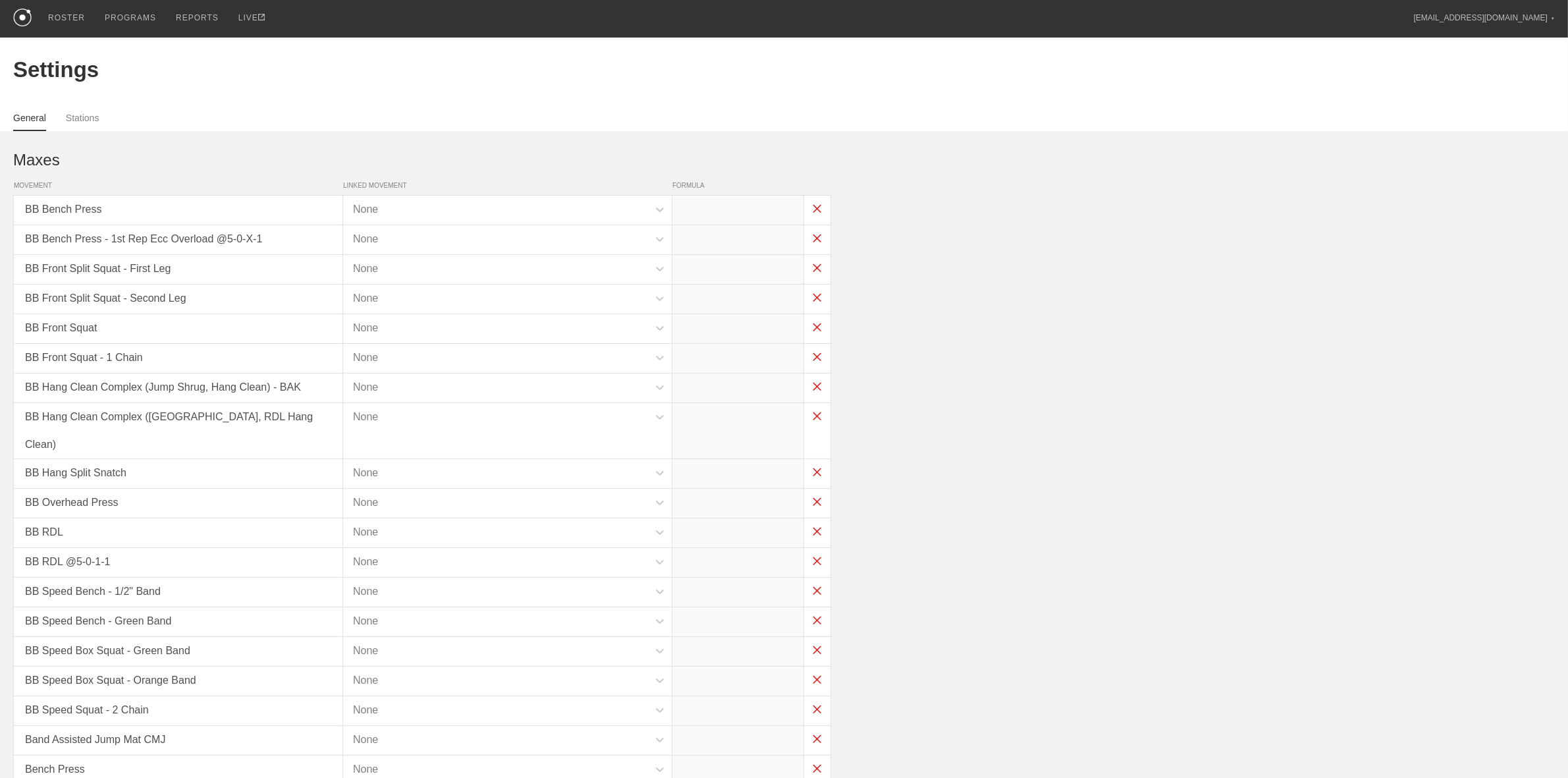
type input "x*0.7-30"
type input "x-55"
type input "x-45"
type input "(x*1)-20"
type input "x*1"
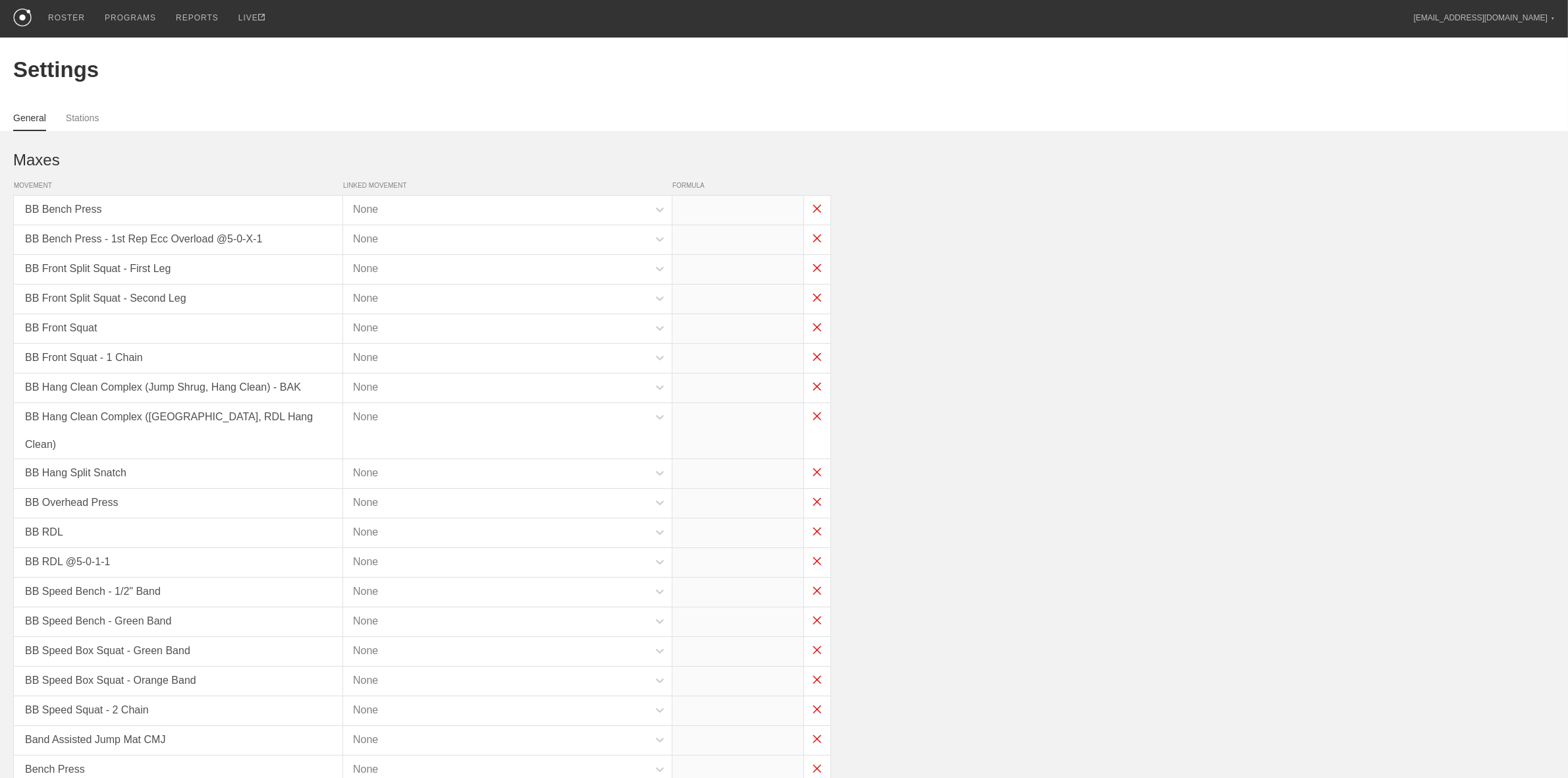
type input "x*0.8"
type input "x*0.7"
type input "x*1"
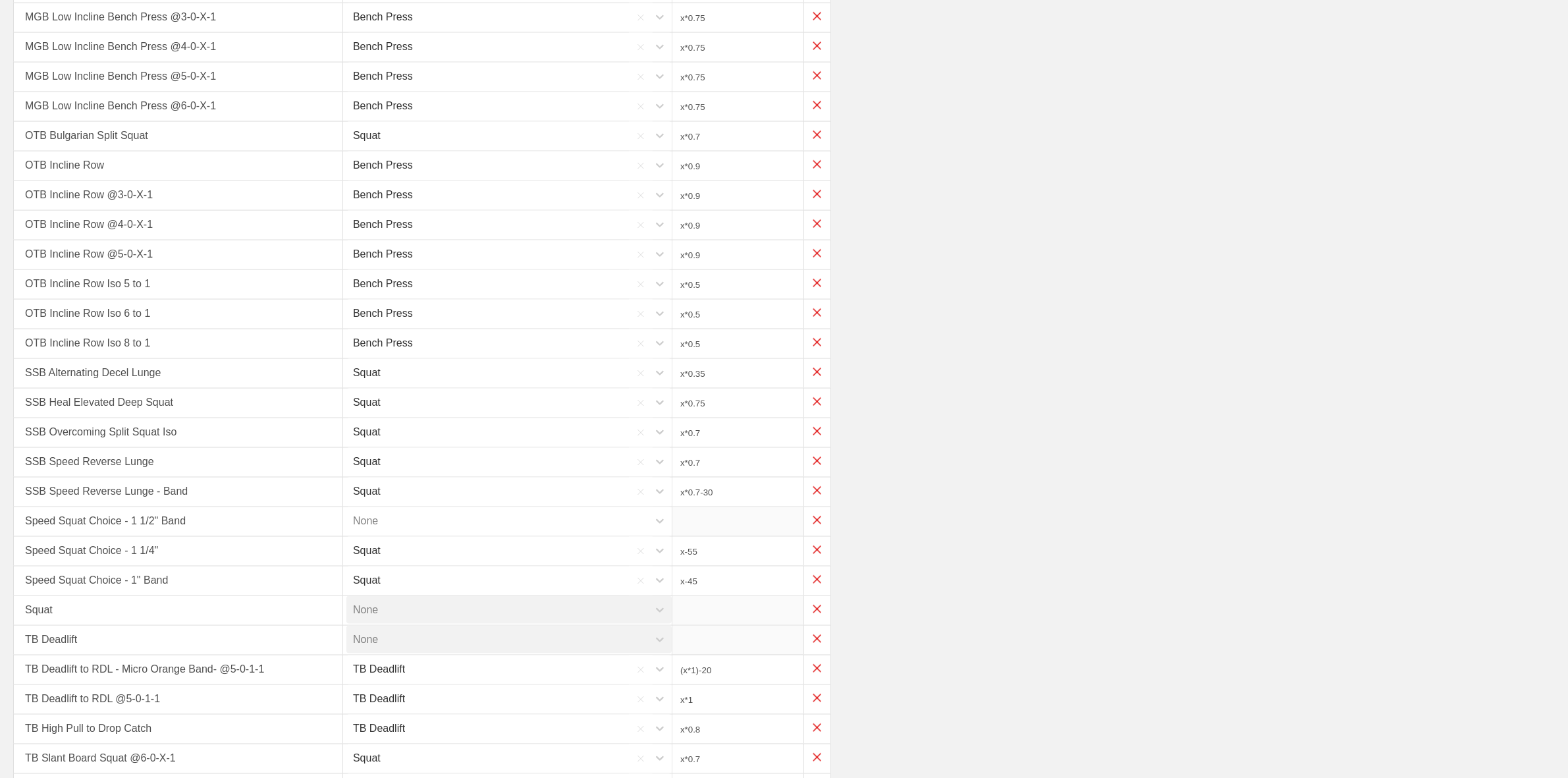
scroll to position [2484, 0]
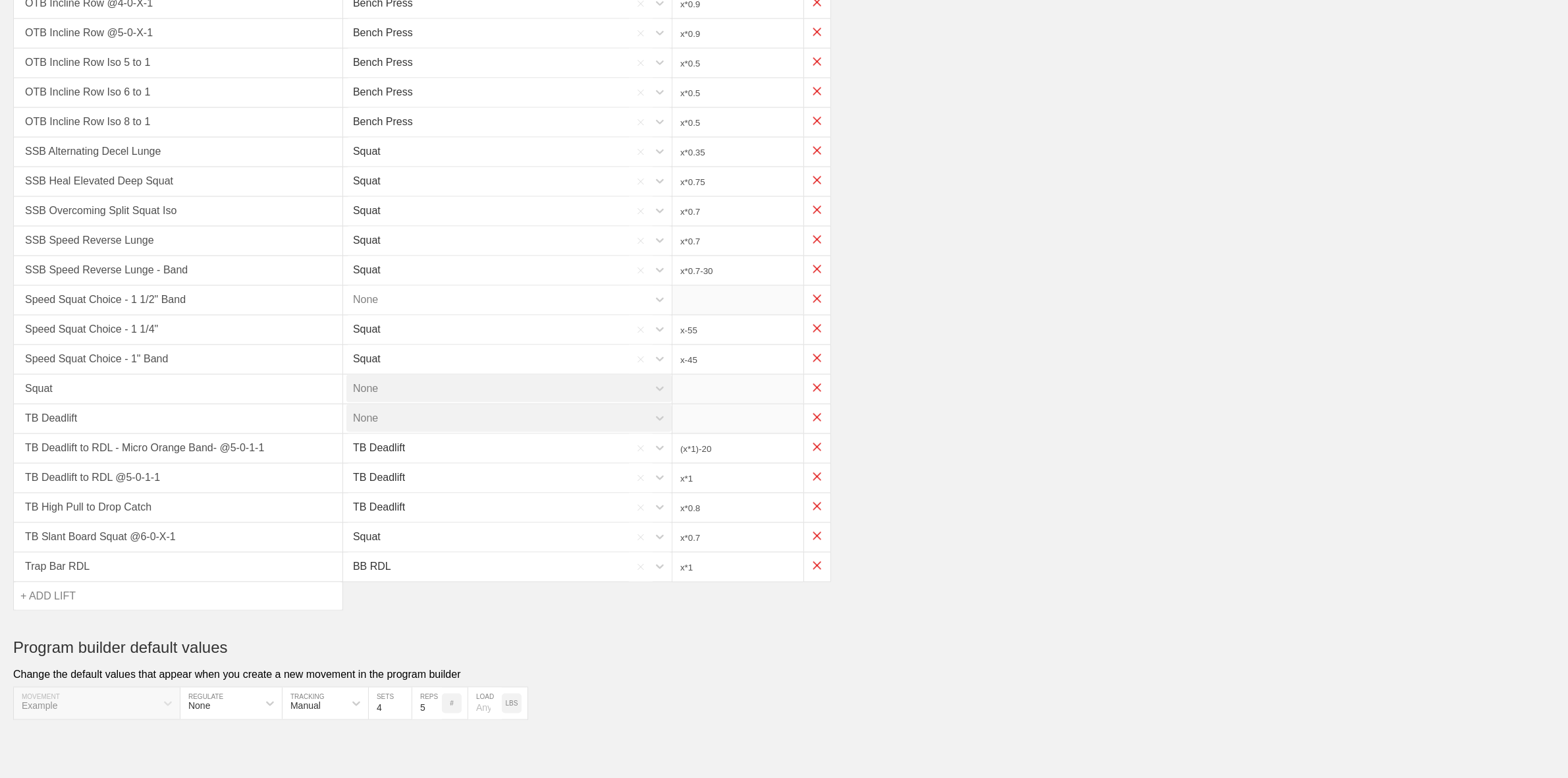
click at [73, 582] on div "+ ADD LIFT" at bounding box center [177, 596] width 329 height 28
type input "SSB Os"
click at [139, 626] on div "SSB Oscilatory Bulgaraian Split Squat" at bounding box center [177, 636] width 329 height 38
type input "x*0.7"
type input "x*0.7-30"
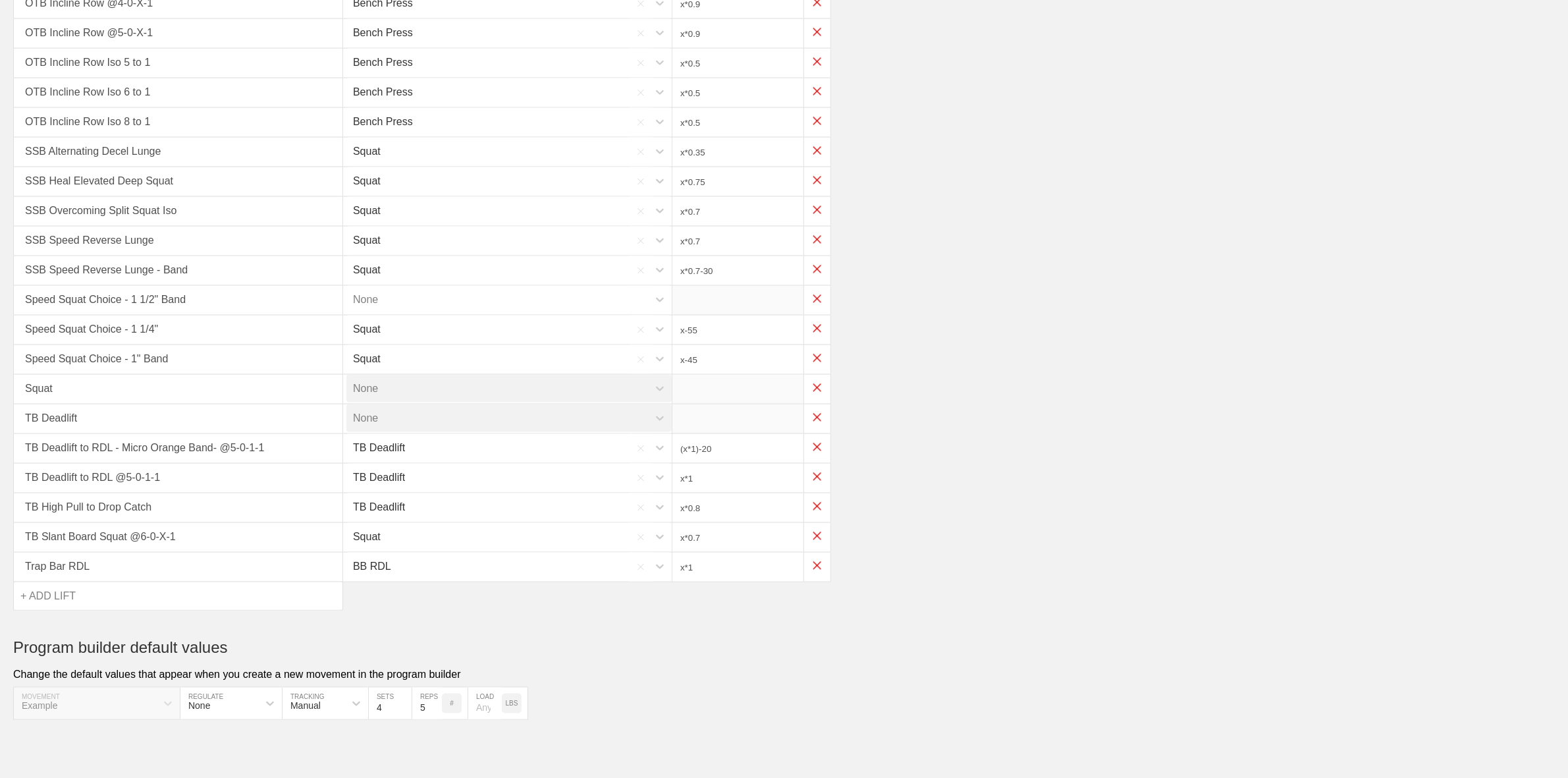
type input "x-55"
type input "x-45"
type input "(x*1)-20"
type input "x*1"
type input "x*0.8"
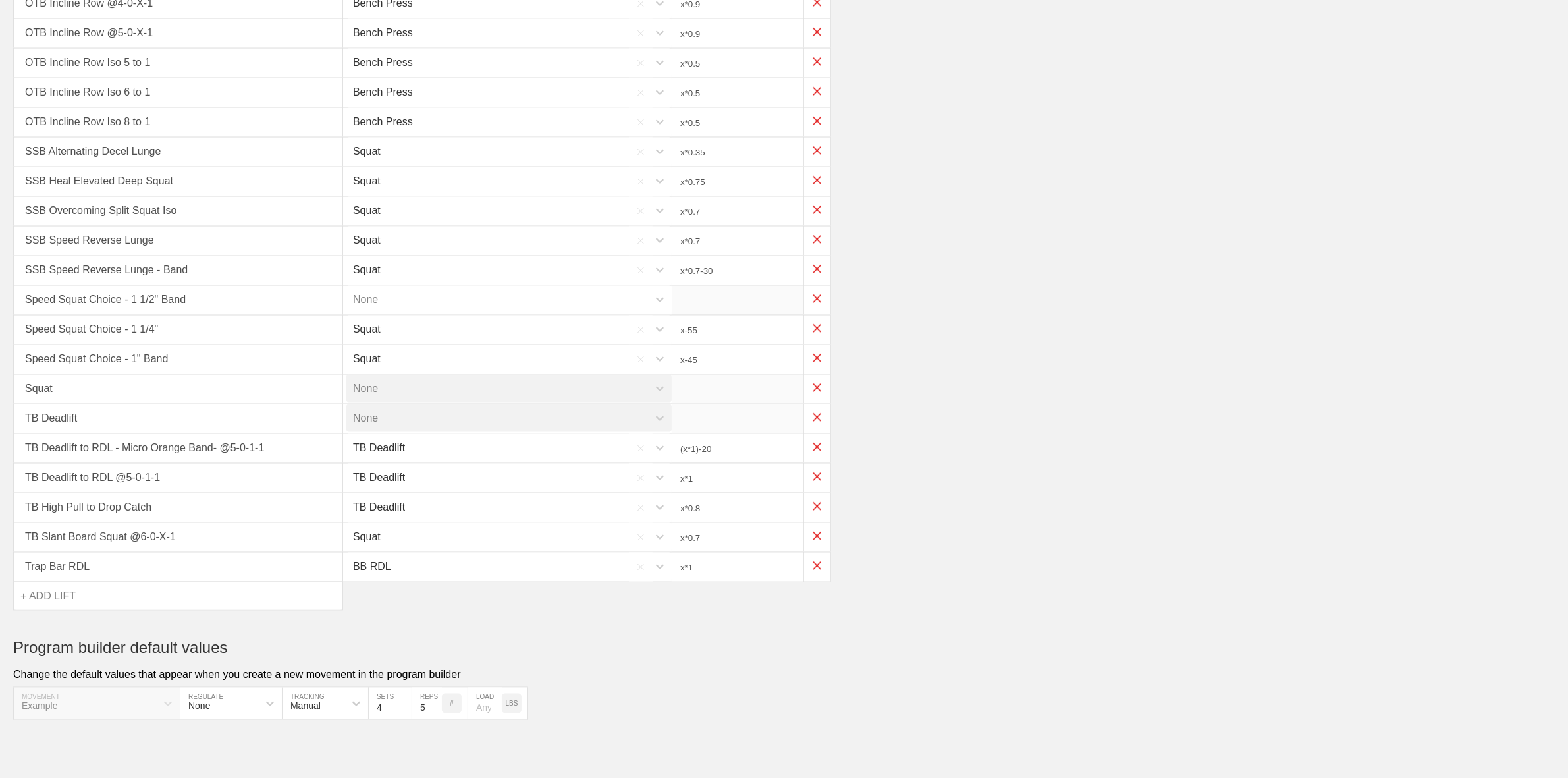
type input "x*0.7"
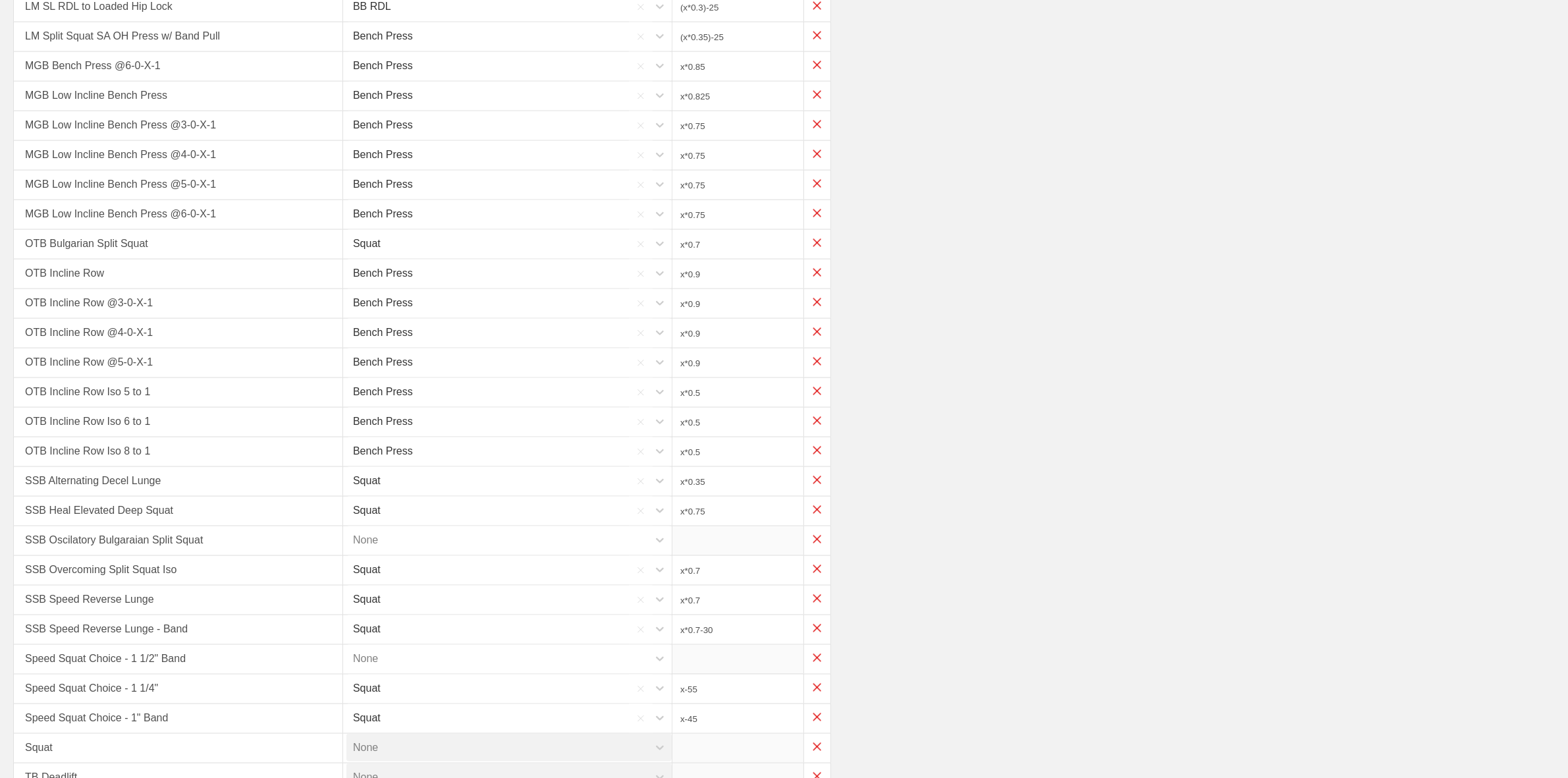
scroll to position [2161, 0]
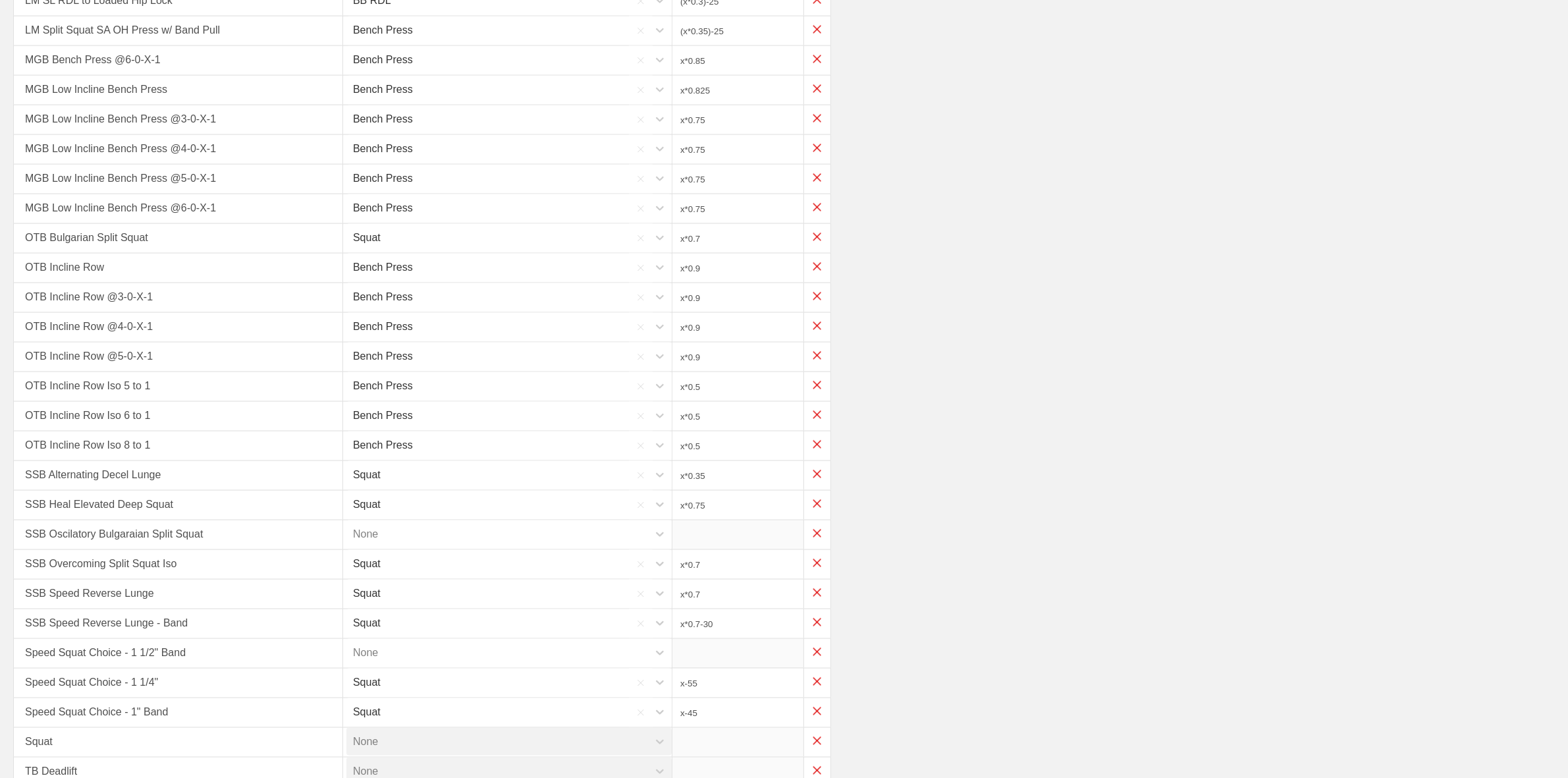
click at [476, 521] on div "None" at bounding box center [496, 534] width 301 height 28
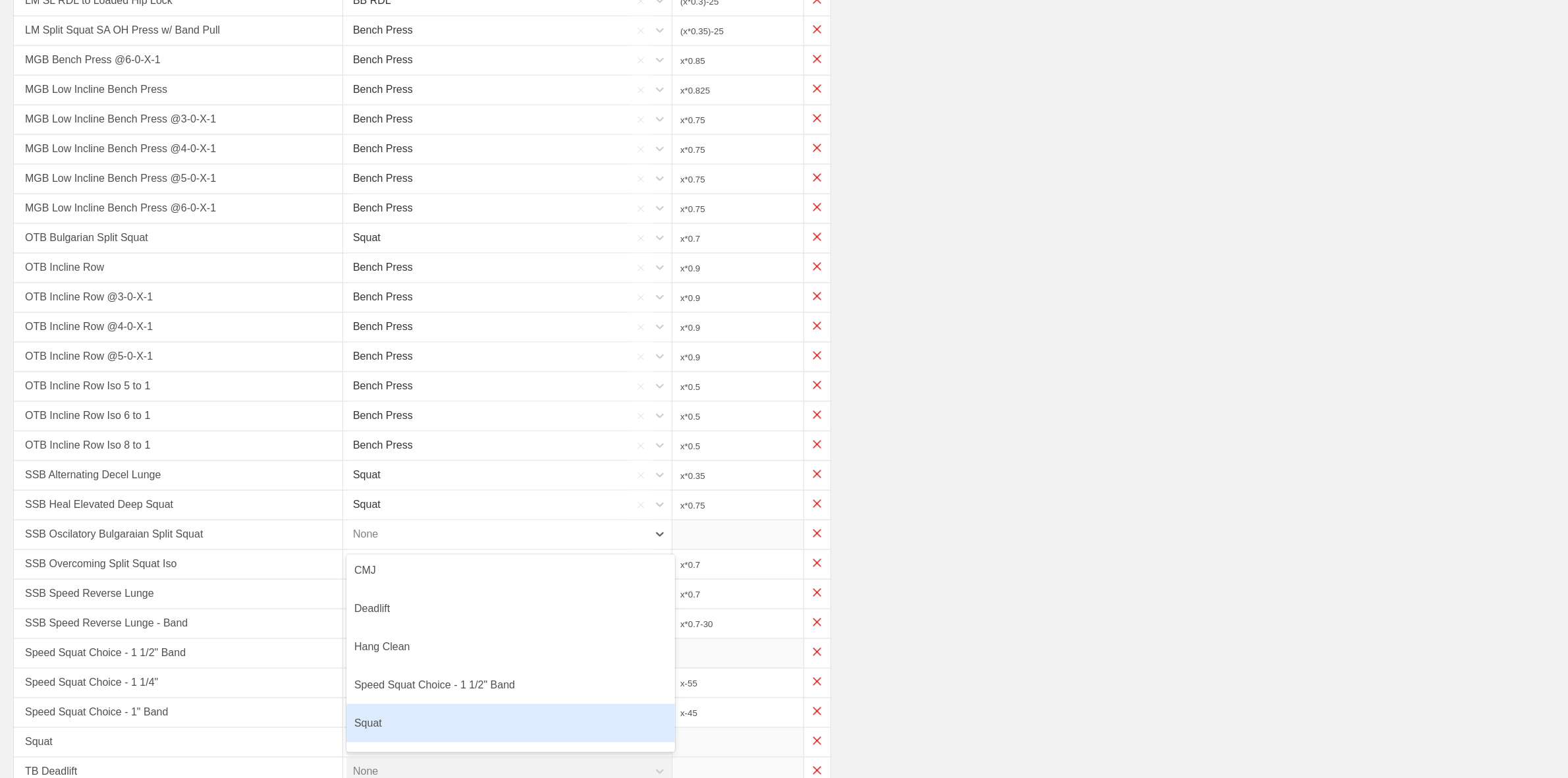
click at [383, 714] on div "Squat" at bounding box center [510, 722] width 329 height 38
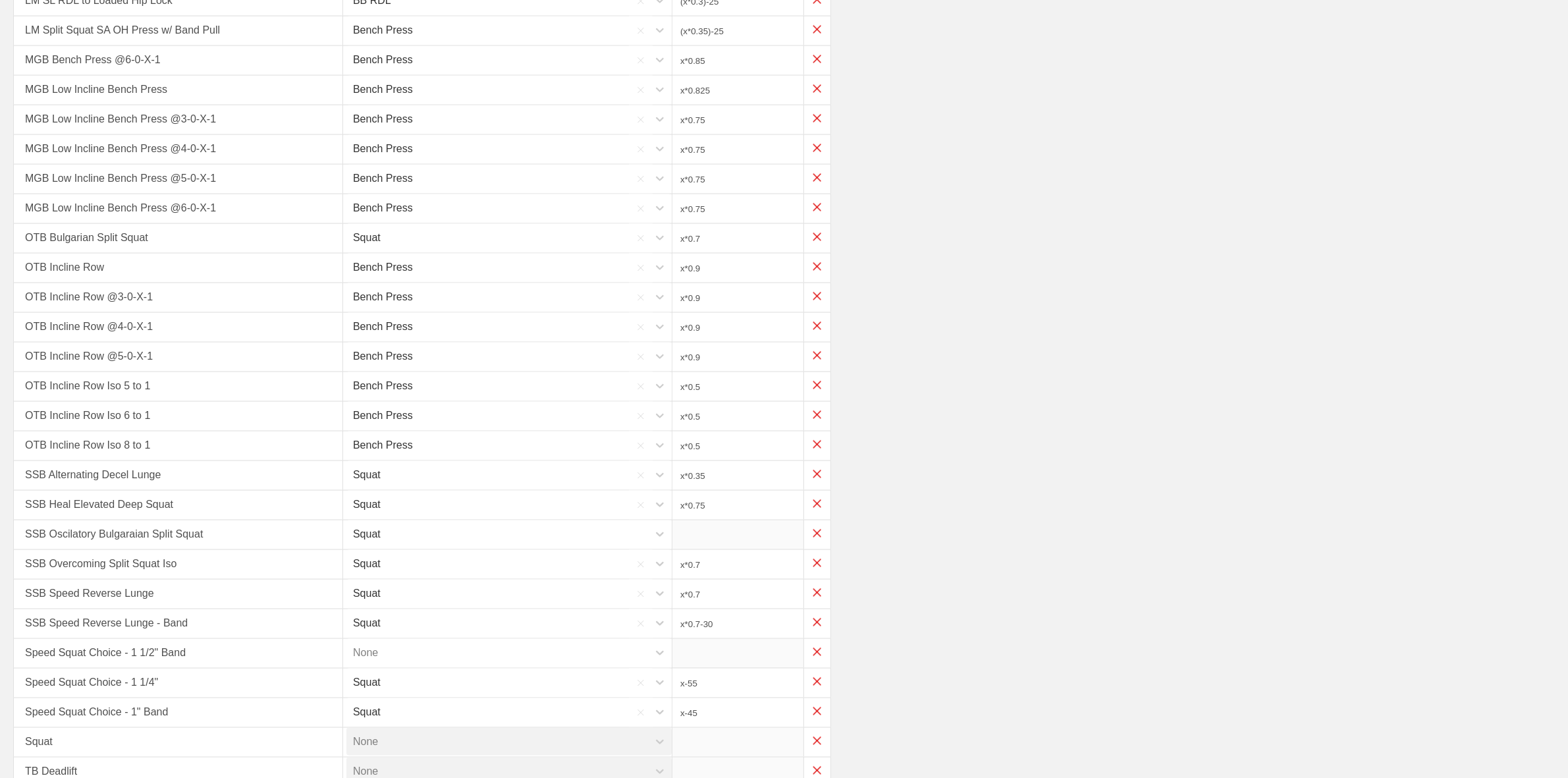
click at [538, 535] on div "Squat" at bounding box center [496, 534] width 301 height 28
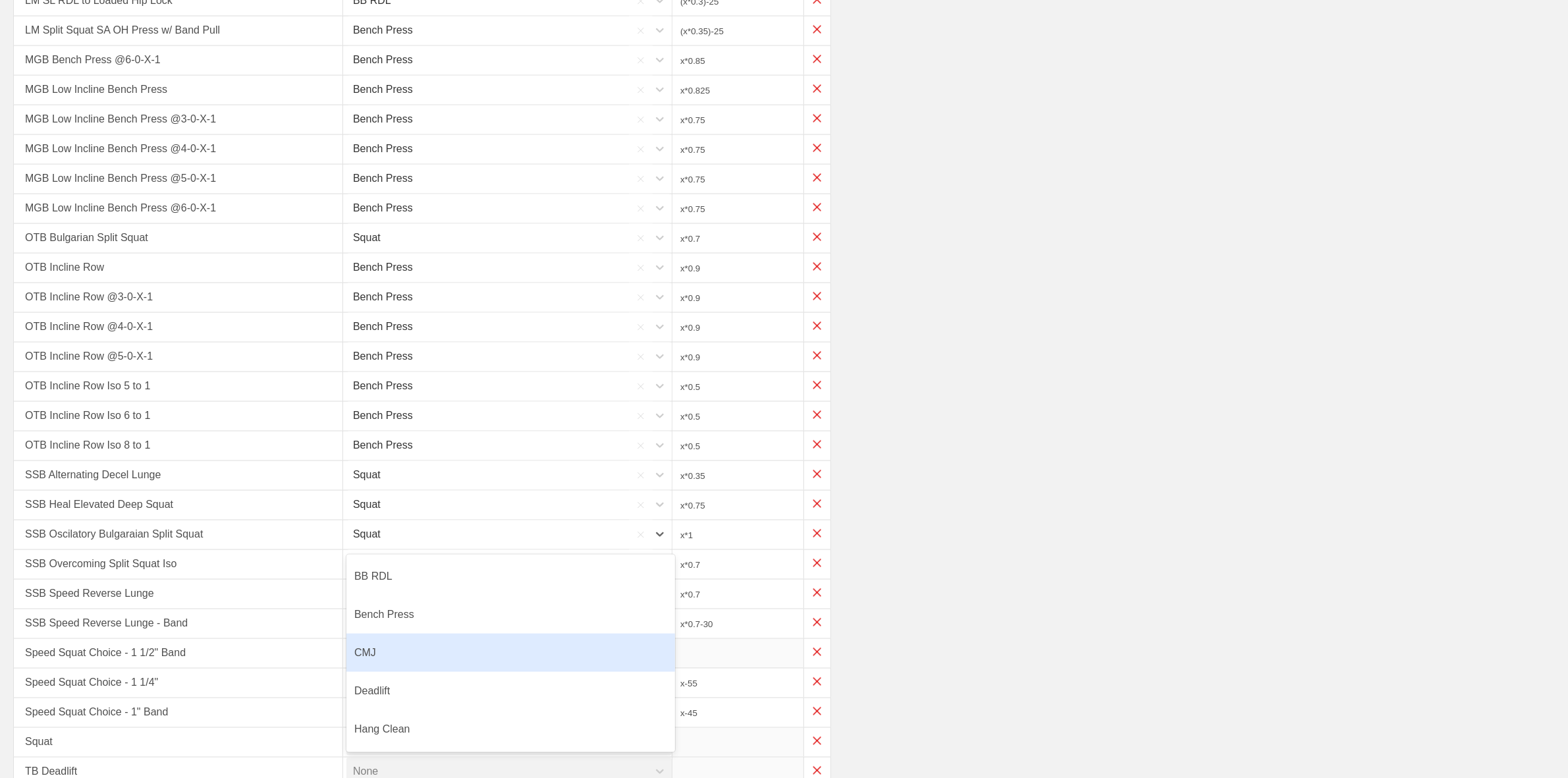
scroll to position [112, 0]
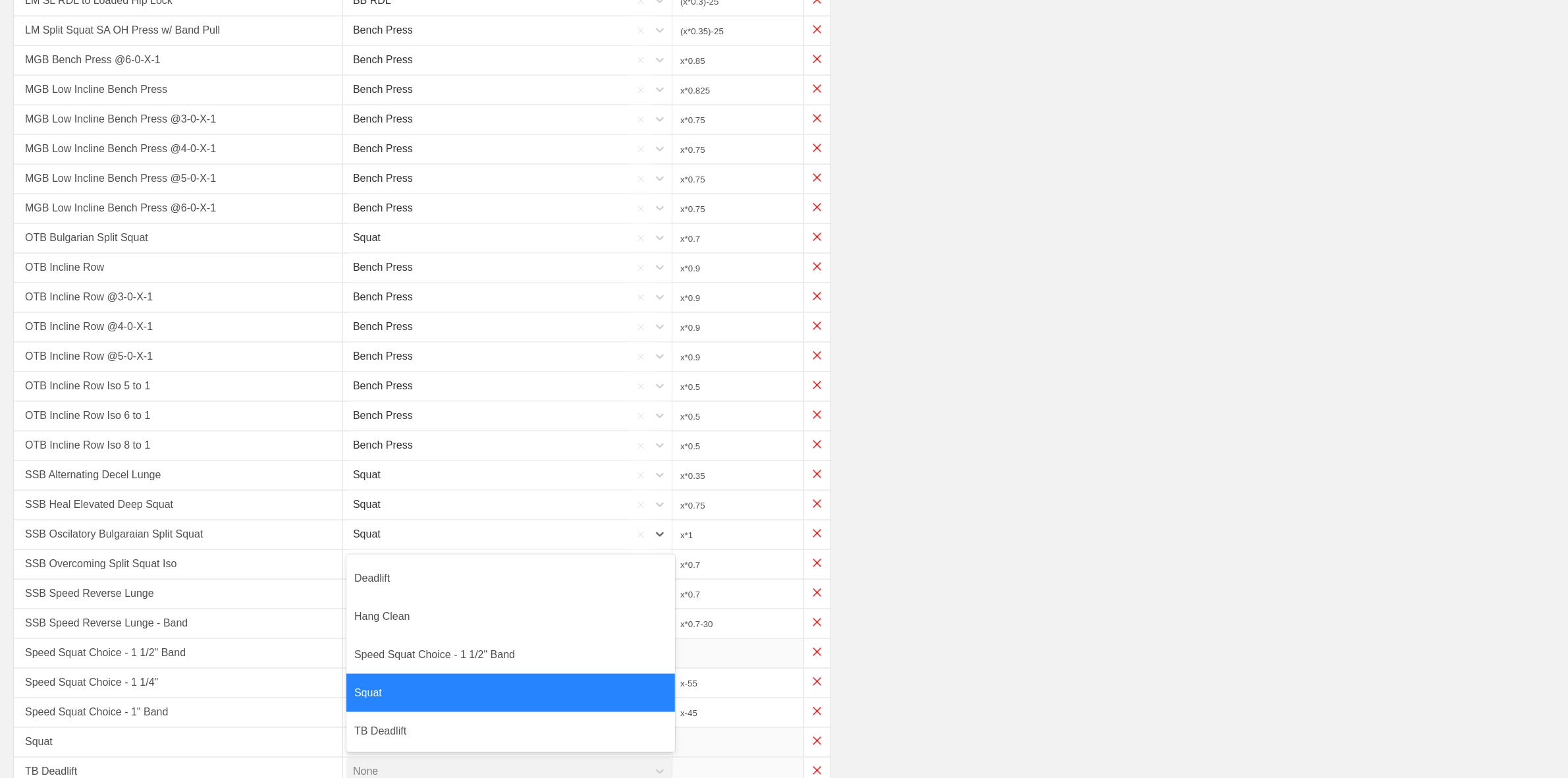
drag, startPoint x: 376, startPoint y: 687, endPoint x: 384, endPoint y: 683, distance: 8.9
click at [377, 687] on div "Squat" at bounding box center [510, 692] width 329 height 38
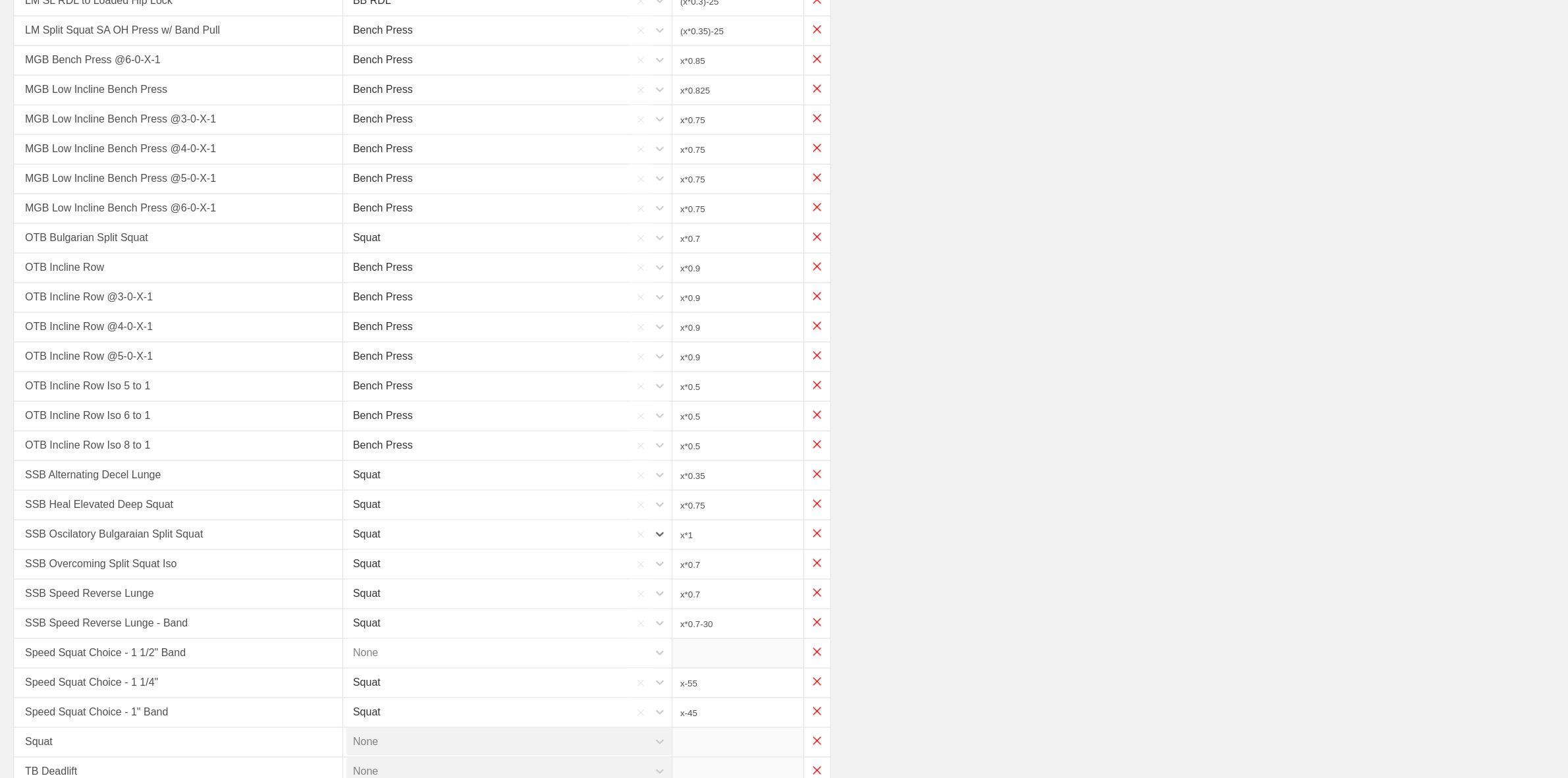
click at [688, 525] on input "x*1" at bounding box center [737, 535] width 131 height 29
click at [694, 525] on input "x*1" at bounding box center [737, 535] width 131 height 29
type input "x*0.6"
click at [741, 225] on input "x*0.7" at bounding box center [737, 238] width 131 height 29
type input "x*0.65"
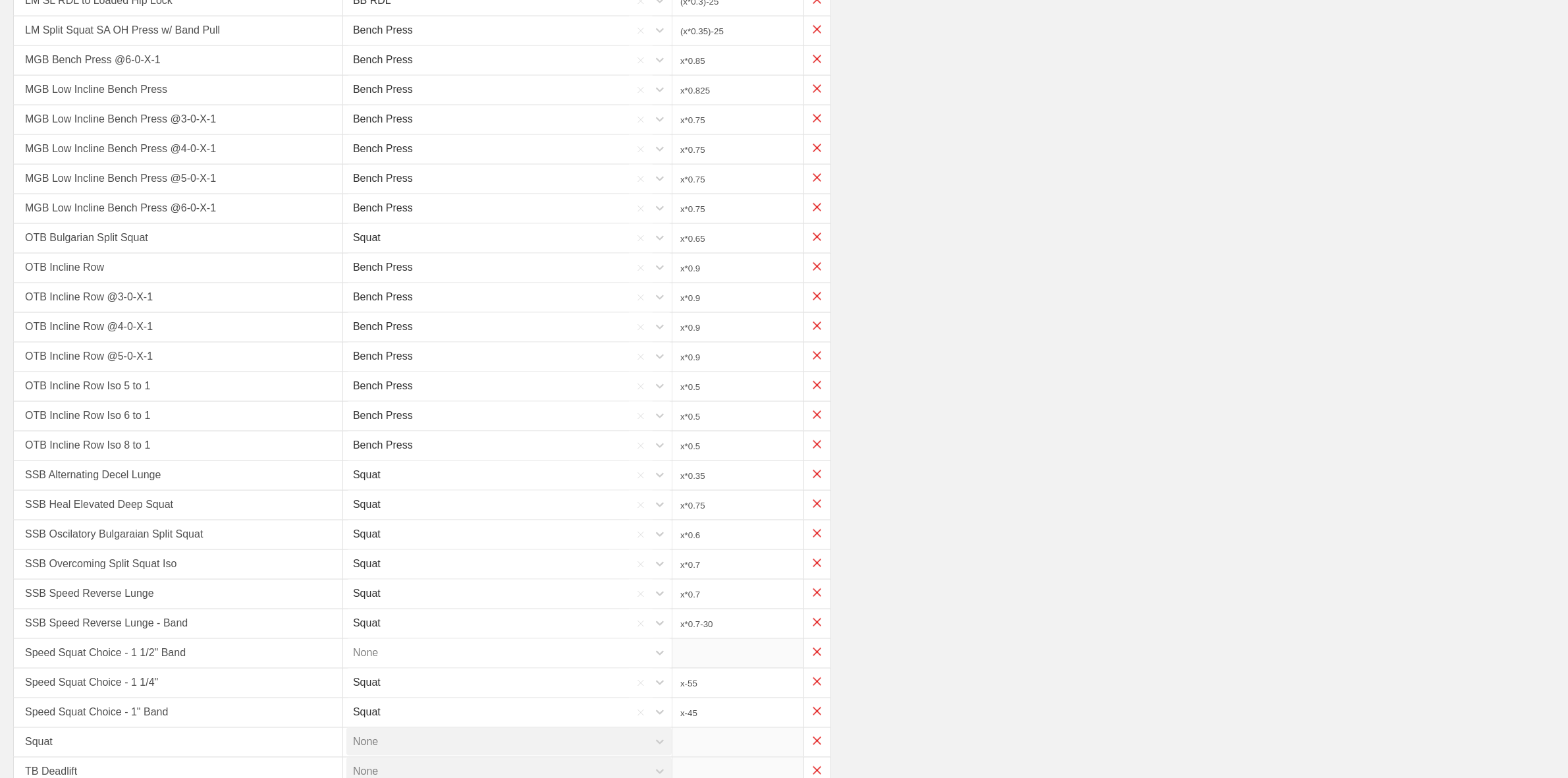
click at [1266, 142] on div "MGB Low Incline Bench Press @4-0-X-1 Bench Press x*0.75" at bounding box center [784, 149] width 1542 height 30
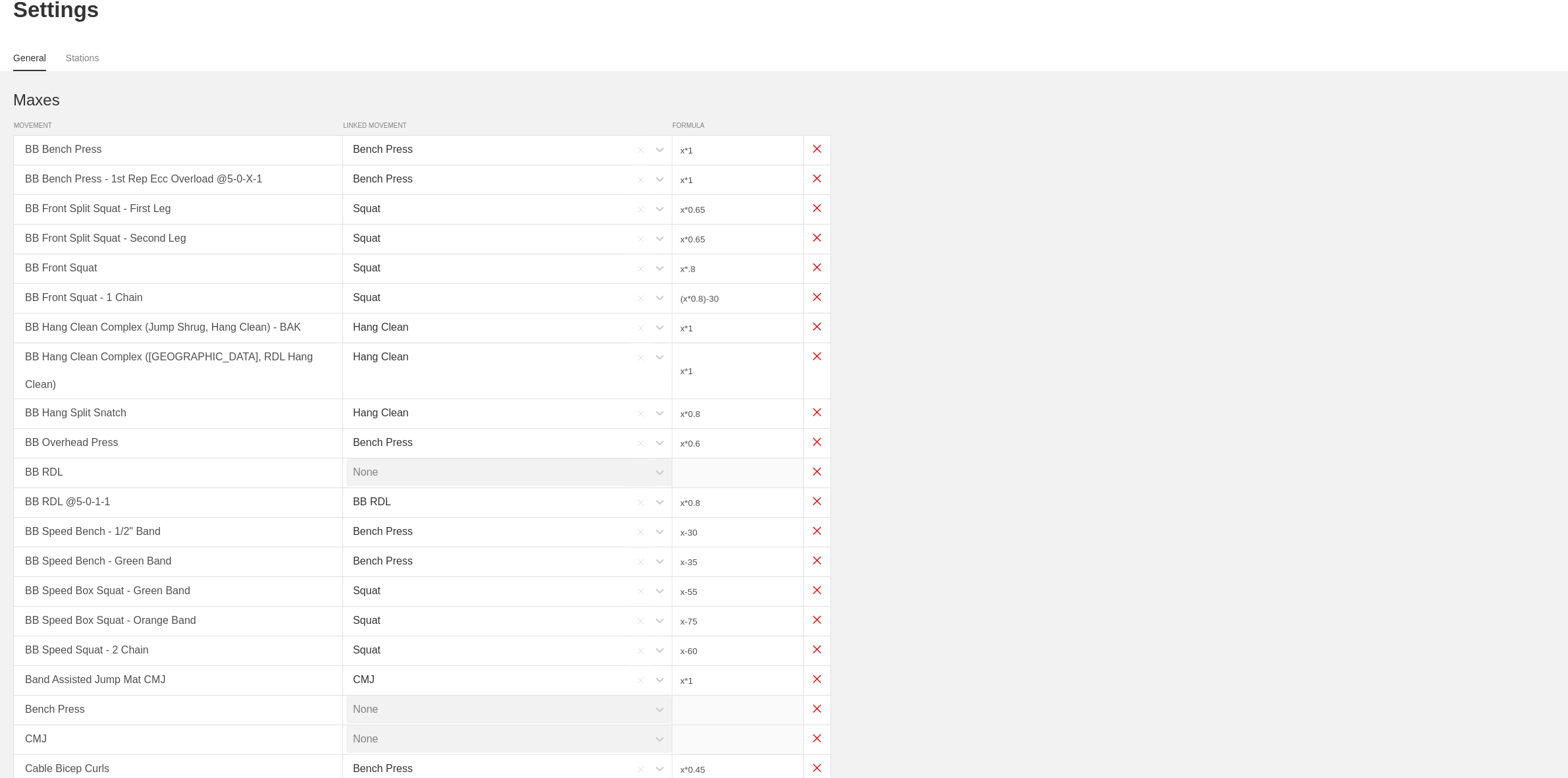
scroll to position [0, 0]
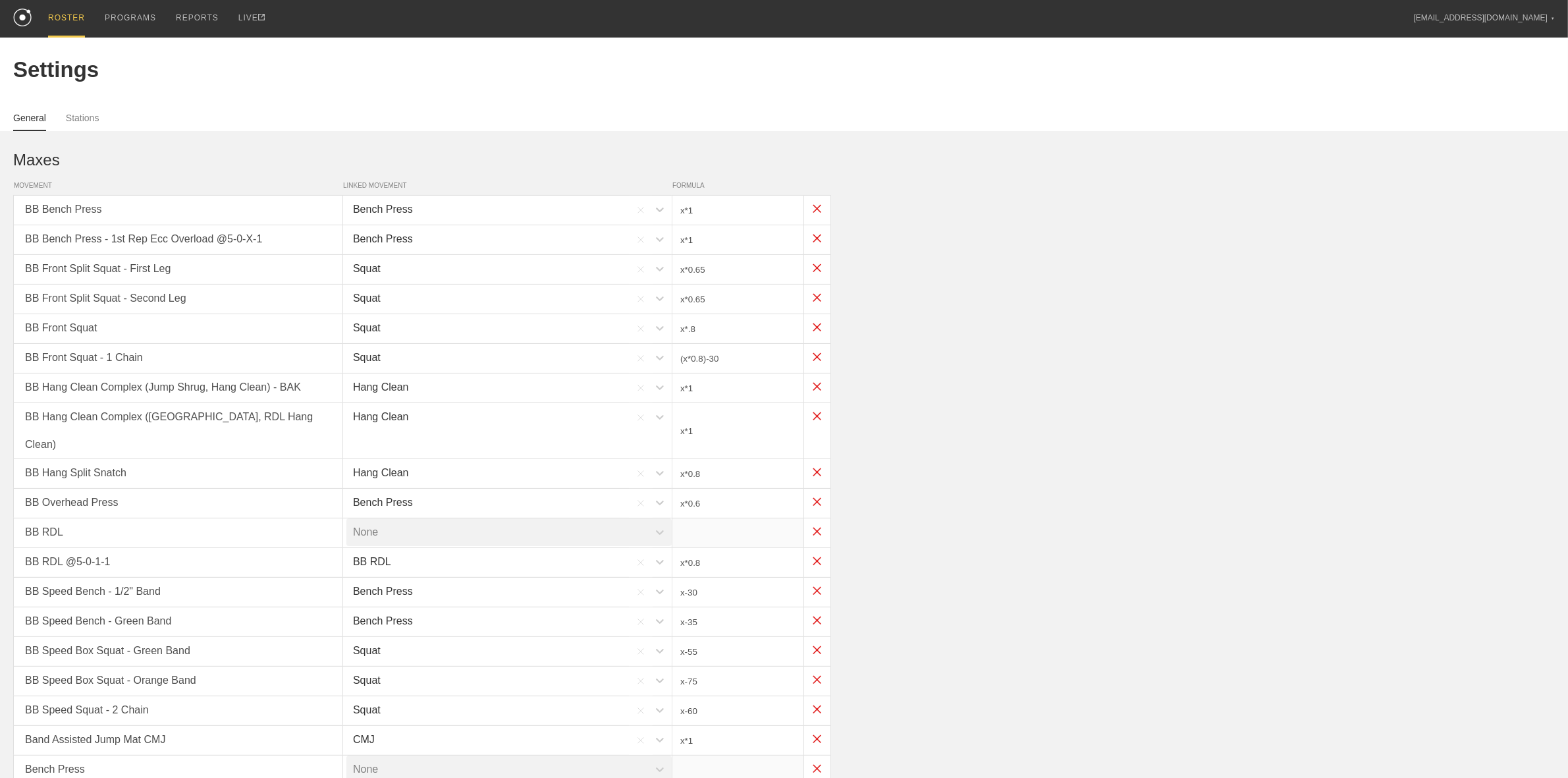
click at [60, 17] on div "ROSTER" at bounding box center [67, 18] width 37 height 38
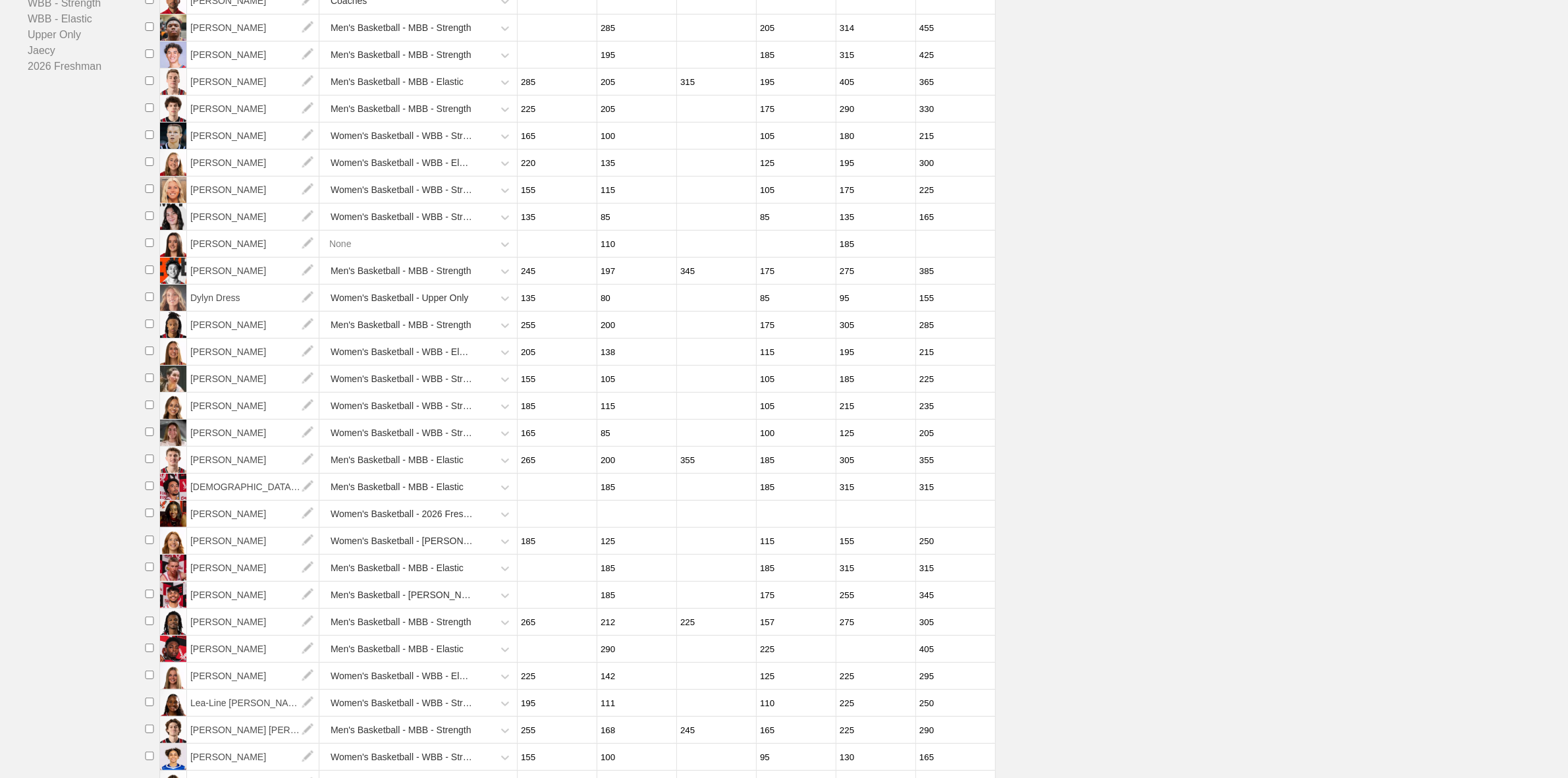
scroll to position [424, 0]
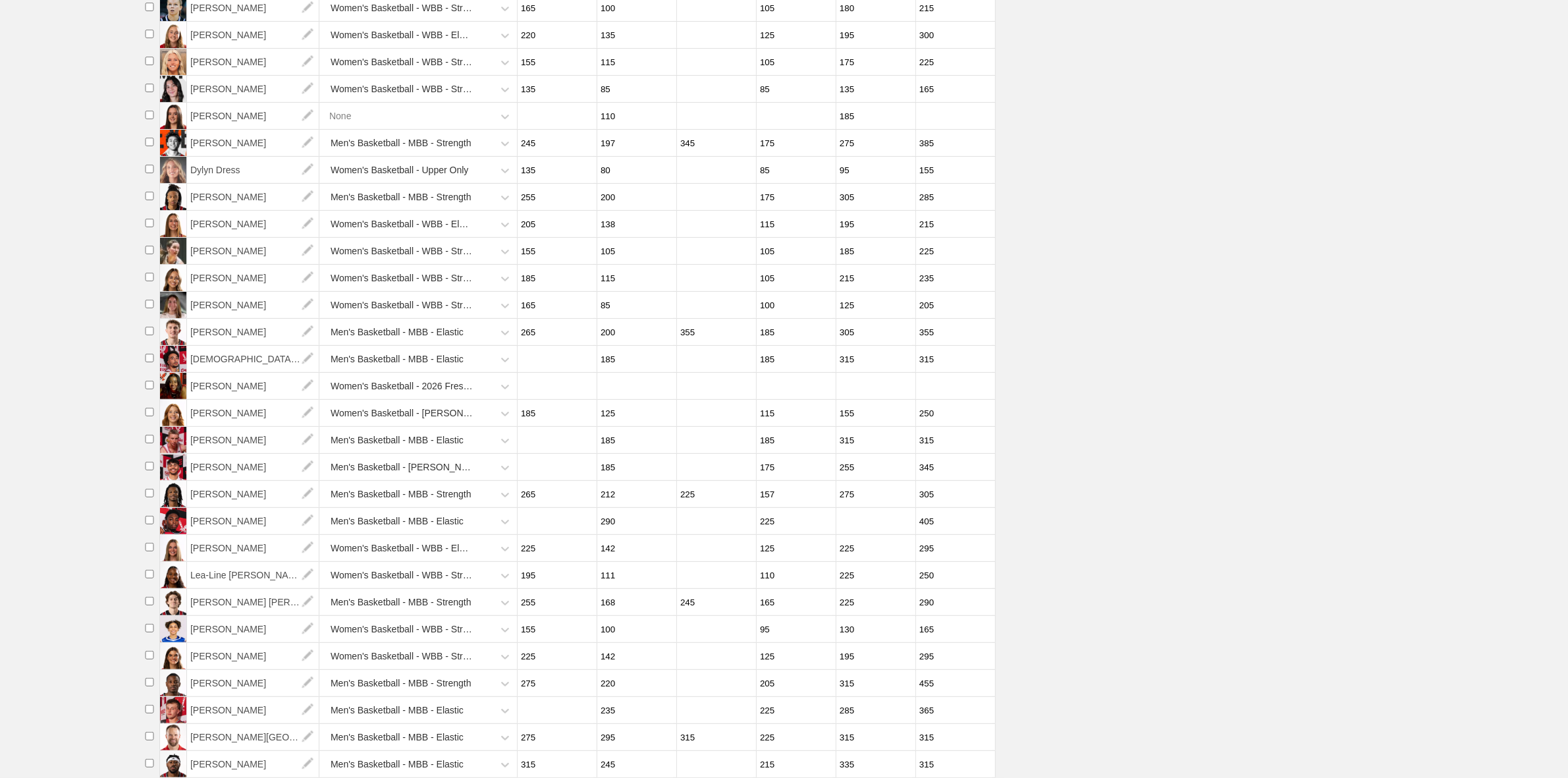
click at [857, 519] on input "number" at bounding box center [874, 521] width 76 height 26
type input "225"
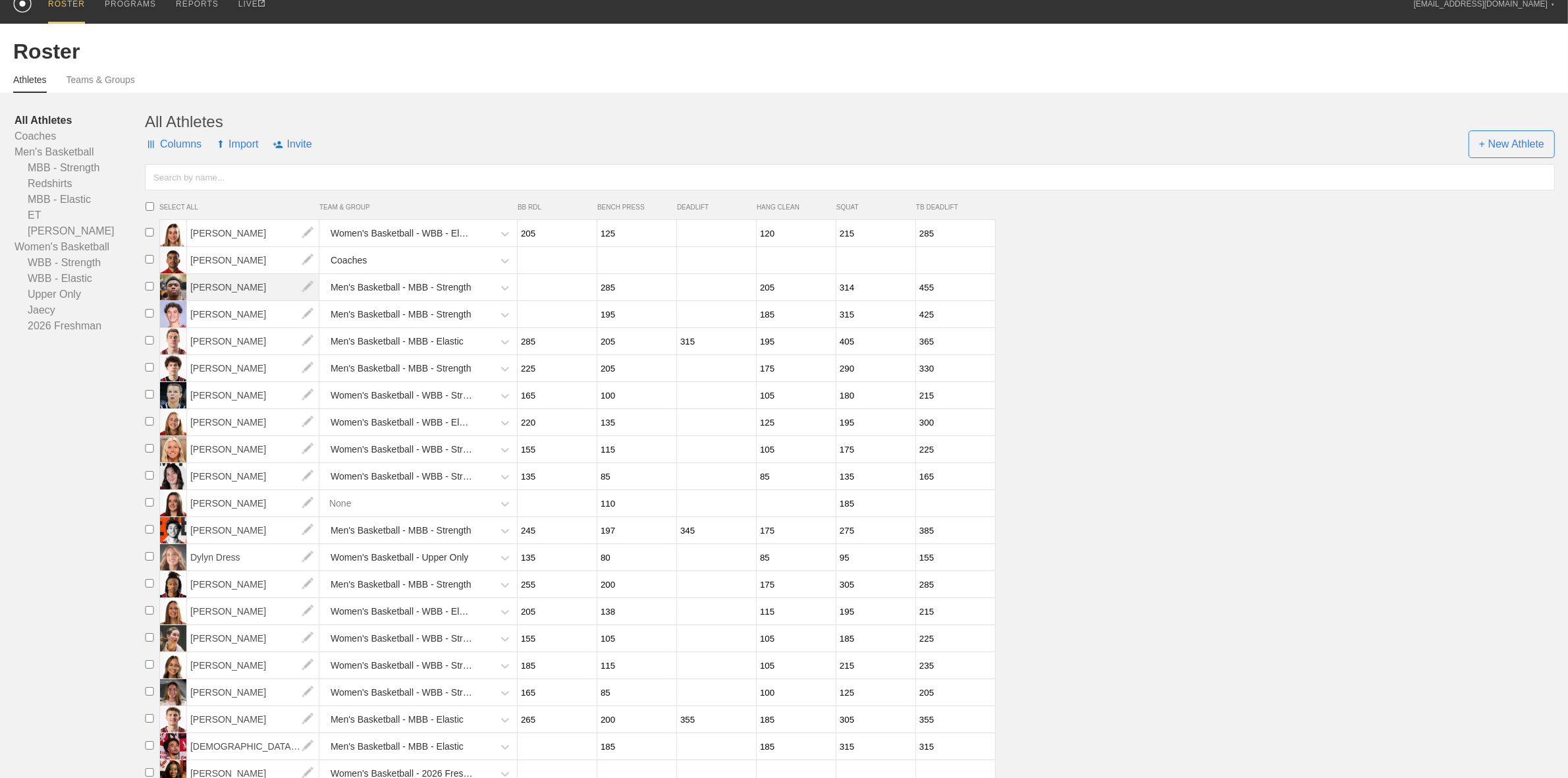
scroll to position [14, 0]
click at [845, 349] on input "405" at bounding box center [874, 342] width 76 height 26
click at [862, 346] on input "405" at bounding box center [874, 342] width 76 height 26
click at [1216, 353] on li "[PERSON_NAME] Men's Basketball - MBB - Elastic 285 205 315 195 405 365" at bounding box center [854, 342] width 1428 height 27
click at [1250, 367] on li "[PERSON_NAME] Men's Basketball - MBB - Strength 225 205 175 290 330" at bounding box center [854, 369] width 1428 height 27
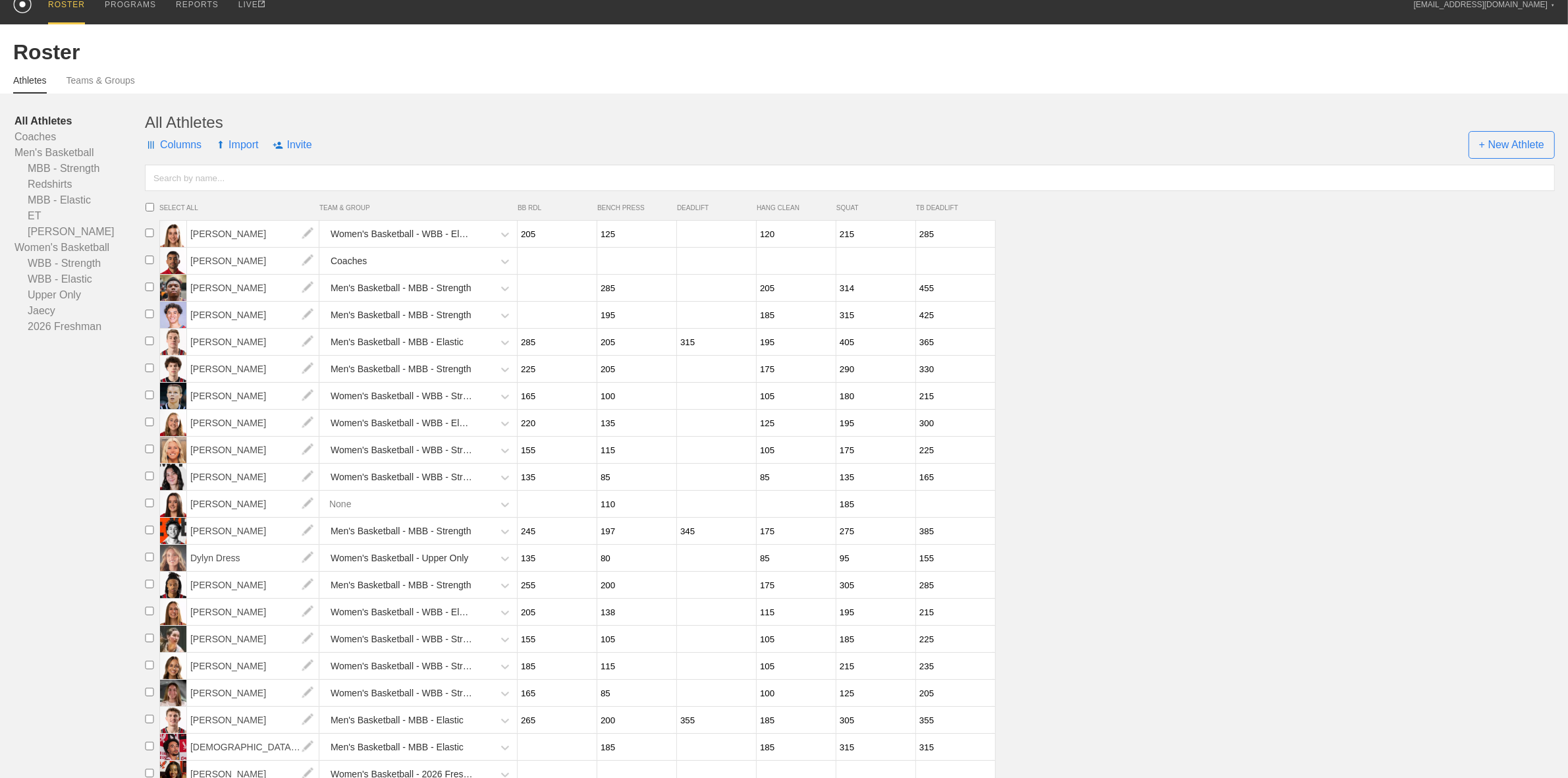
click at [85, 400] on html "ROSTER PROGRAMS REPORTS LIVE [EMAIL_ADDRESS][DOMAIN_NAME] ▼ Settings Logout Ros…" at bounding box center [784, 193] width 1568 height 414
